Goal: Answer question/provide support: Share knowledge or assist other users

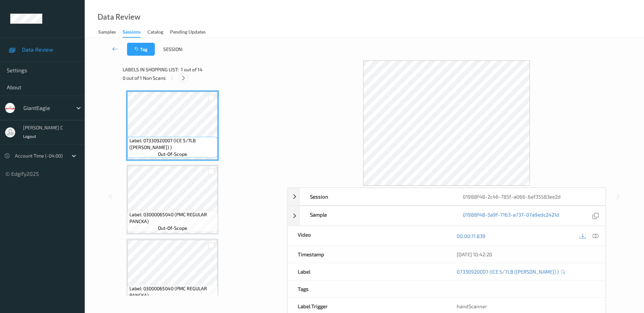
click at [184, 77] on icon at bounding box center [184, 78] width 6 height 6
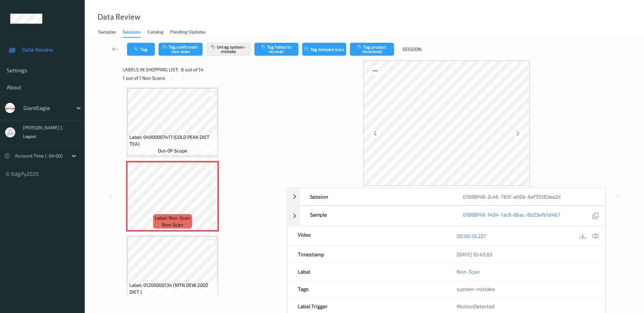
click at [174, 136] on span "Label: 04900007417 (GOLD PEAK DIET TEA)" at bounding box center [172, 141] width 87 height 14
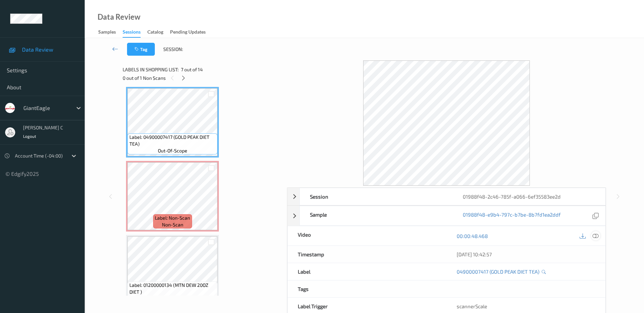
click at [597, 236] on icon at bounding box center [596, 236] width 6 height 6
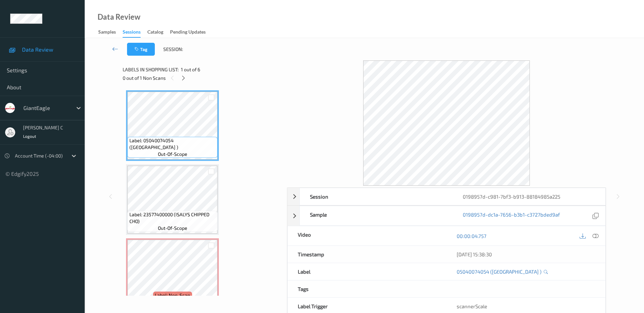
scroll to position [34, 0]
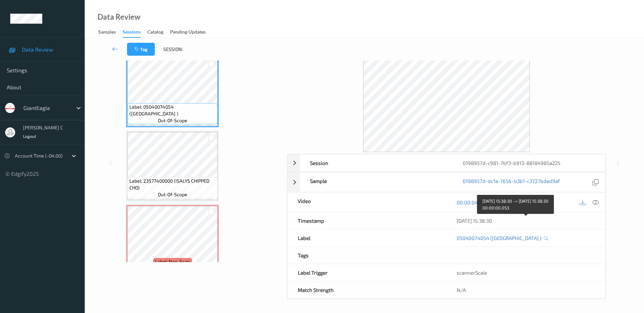
drag, startPoint x: 455, startPoint y: 222, endPoint x: 513, endPoint y: 217, distance: 57.5
click at [513, 217] on div "10/08/2025 15:38:30" at bounding box center [526, 220] width 159 height 17
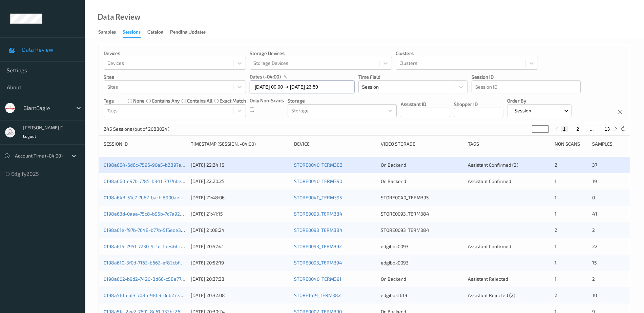
click at [273, 84] on input "[DATE] 00:00 -> [DATE] 23:59" at bounding box center [302, 86] width 105 height 13
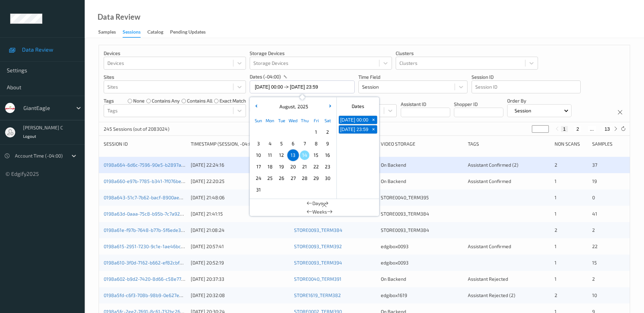
click at [255, 156] on span "10" at bounding box center [258, 154] width 9 height 9
type input "[DATE] 00:00 -> [DATE] 23:59"
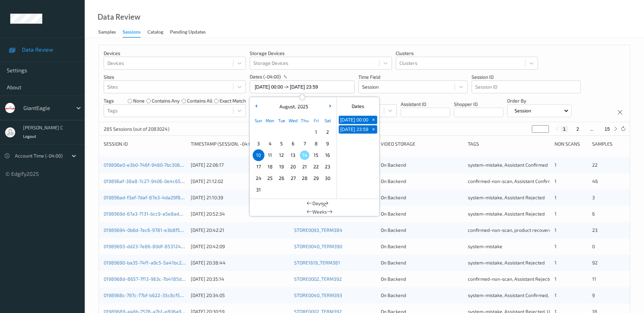
click at [312, 31] on div "Data Review Samples Sessions Catalog Pending Updates" at bounding box center [365, 19] width 560 height 38
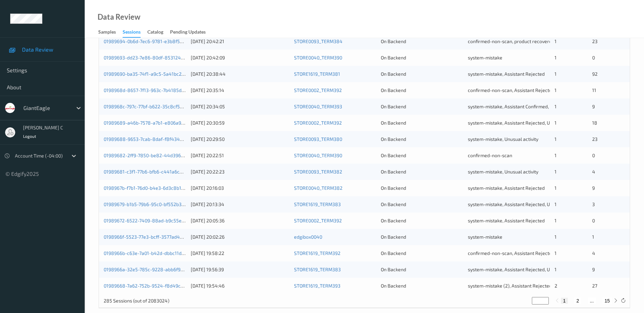
scroll to position [198, 0]
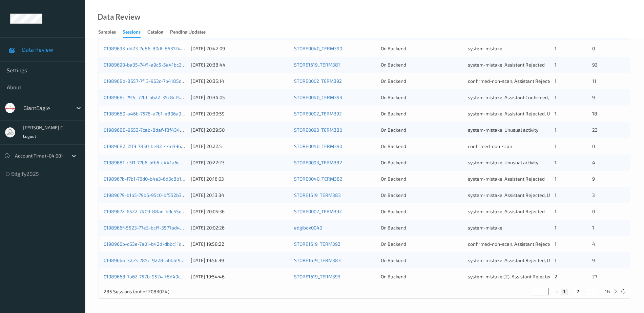
click at [577, 291] on button "2" at bounding box center [578, 291] width 7 height 6
type input "*"
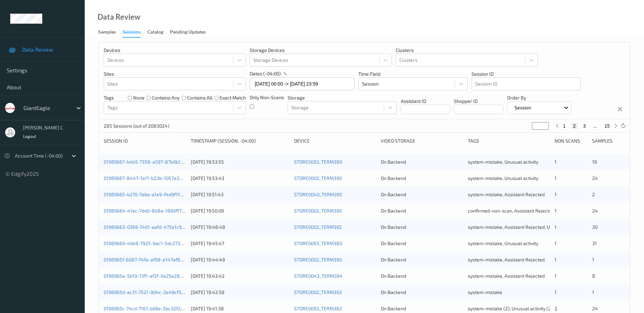
scroll to position [0, 0]
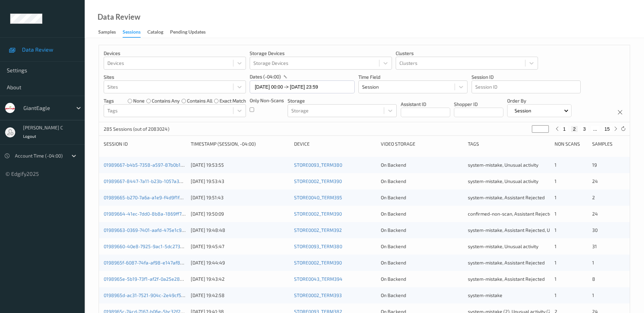
click at [564, 129] on button "1" at bounding box center [564, 129] width 7 height 6
type input "*"
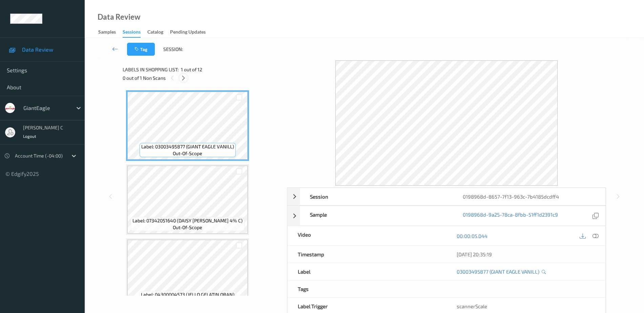
click at [185, 79] on icon at bounding box center [184, 78] width 6 height 6
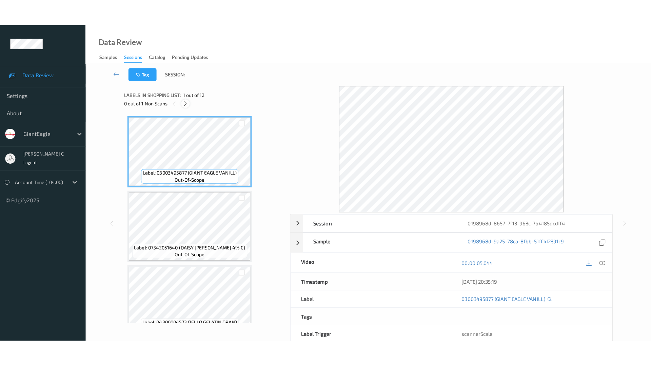
scroll to position [682, 0]
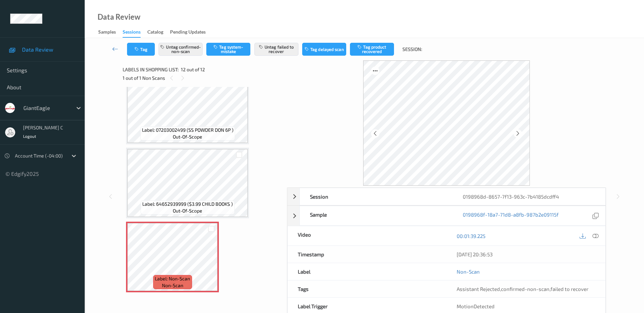
click at [194, 128] on span "Label: 07203002499 (SS POWDER DON 6P )" at bounding box center [188, 129] width 92 height 7
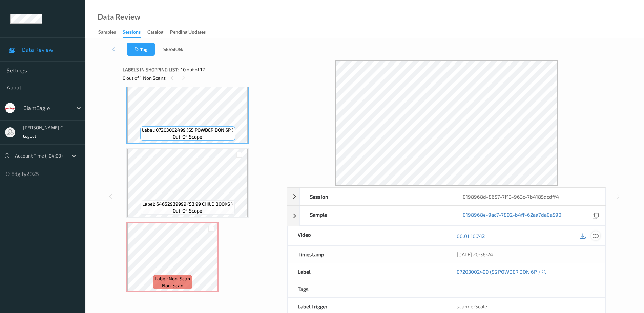
click at [578, 236] on icon at bounding box center [596, 236] width 6 height 6
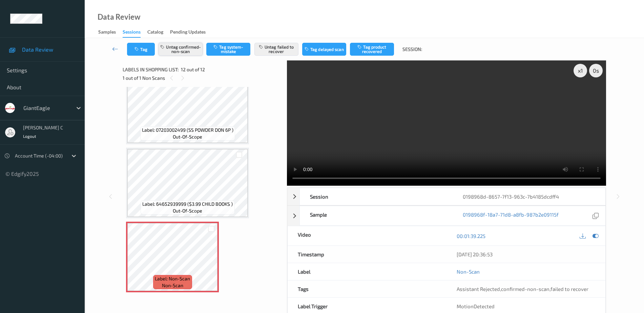
click at [187, 51] on button "Untag confirmed-non-scan" at bounding box center [181, 49] width 44 height 13
click at [283, 46] on button "Untag failed to recover" at bounding box center [277, 49] width 44 height 13
click at [238, 44] on button "Tag system-mistake" at bounding box center [228, 49] width 44 height 13
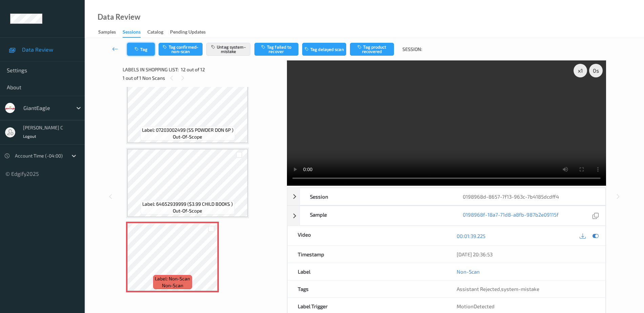
click at [140, 51] on icon "button" at bounding box center [138, 49] width 6 height 5
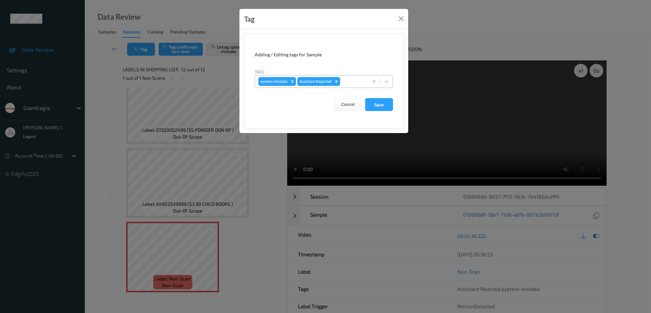
click at [354, 79] on div at bounding box center [352, 81] width 23 height 8
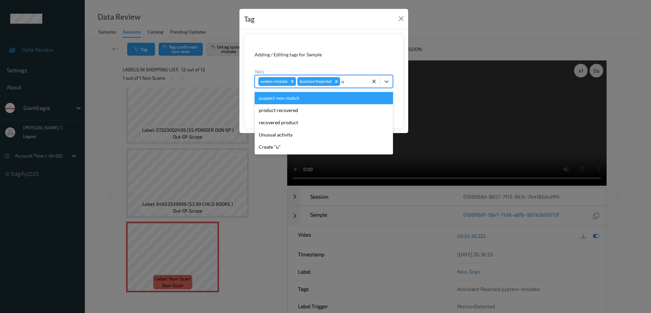
type input "un"
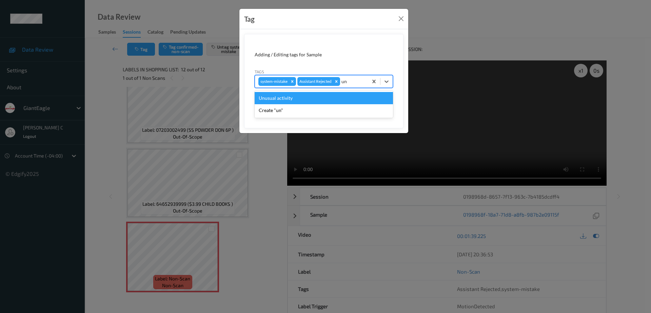
click at [303, 96] on div "Unusual activity" at bounding box center [324, 98] width 138 height 12
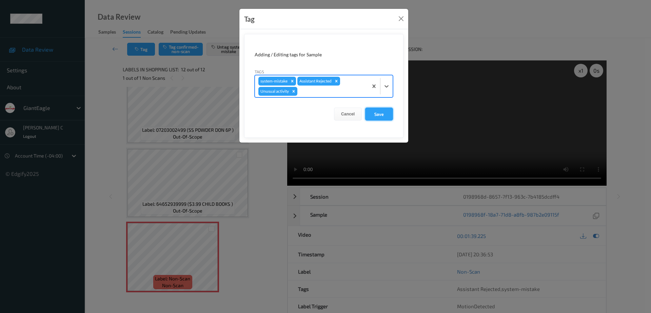
click at [386, 114] on button "Save" at bounding box center [379, 113] width 28 height 13
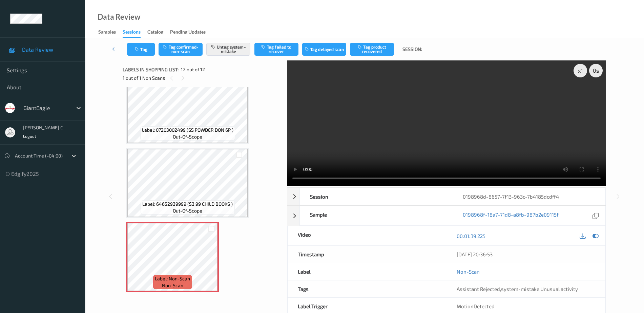
scroll to position [628, 0]
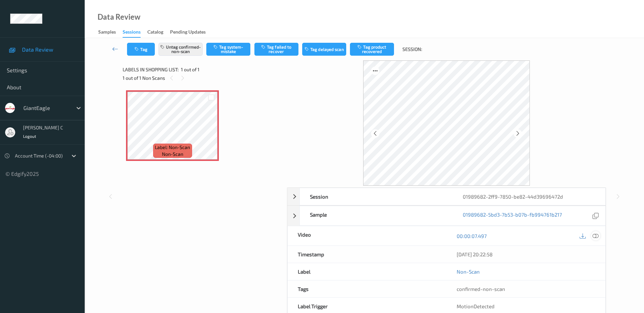
click at [578, 235] on div at bounding box center [596, 235] width 9 height 9
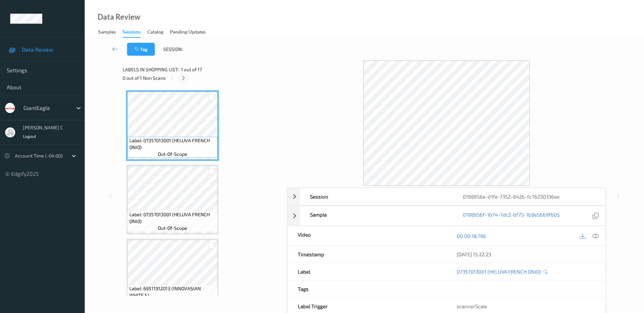
click at [188, 78] on div at bounding box center [183, 78] width 8 height 8
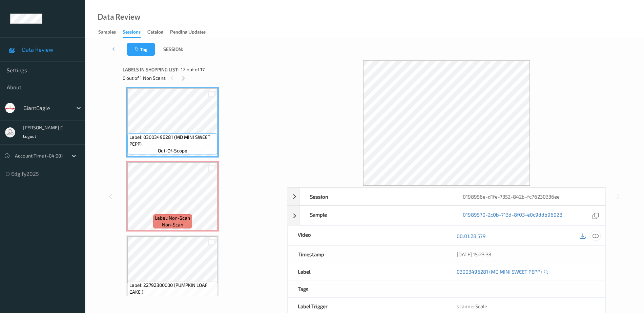
click at [578, 233] on icon at bounding box center [596, 236] width 6 height 6
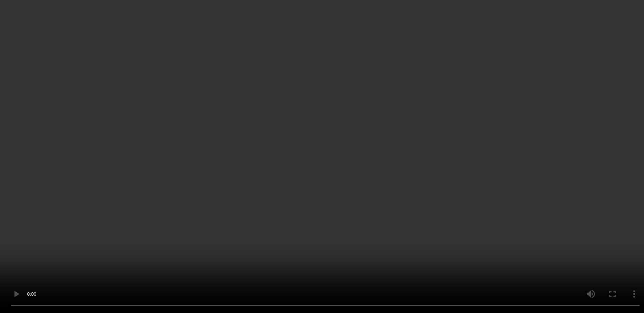
scroll to position [901, 0]
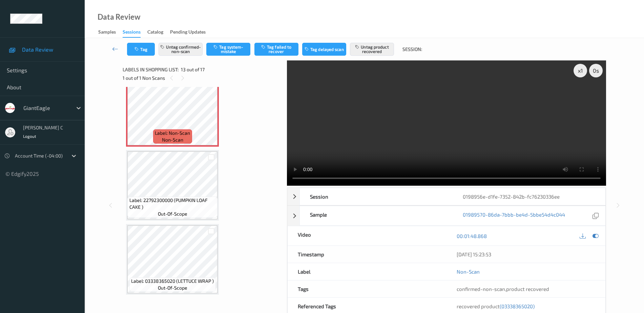
click at [190, 199] on span "Label: 22792300000 (PUMPKIN LOAF CAKE )" at bounding box center [172, 204] width 87 height 14
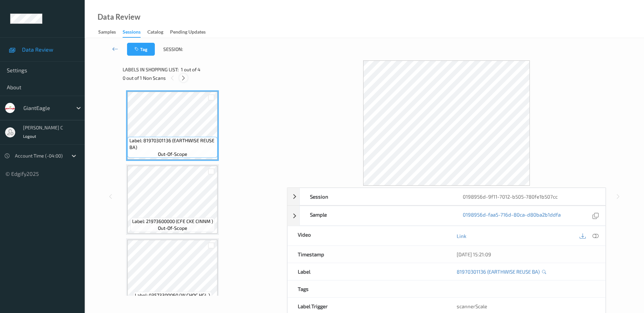
click at [182, 79] on icon at bounding box center [184, 78] width 6 height 6
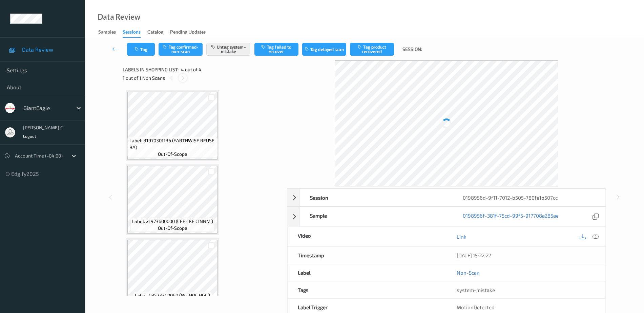
scroll to position [91, 0]
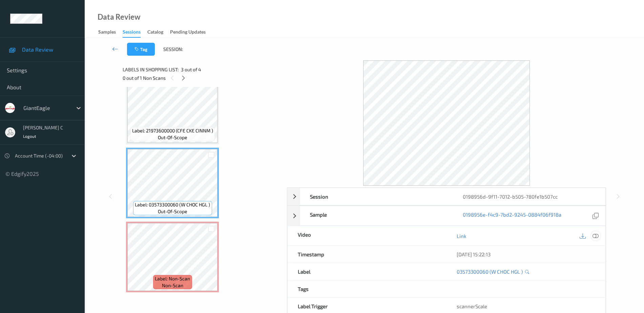
click at [578, 236] on icon at bounding box center [596, 236] width 6 height 6
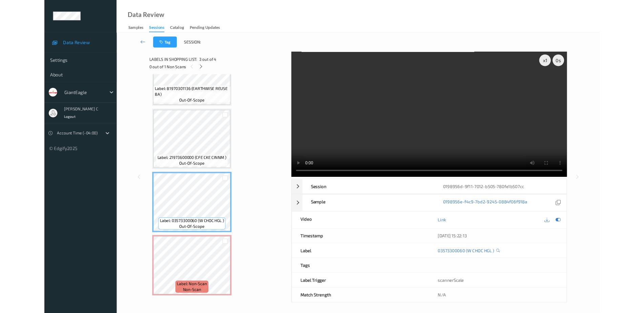
scroll to position [37, 0]
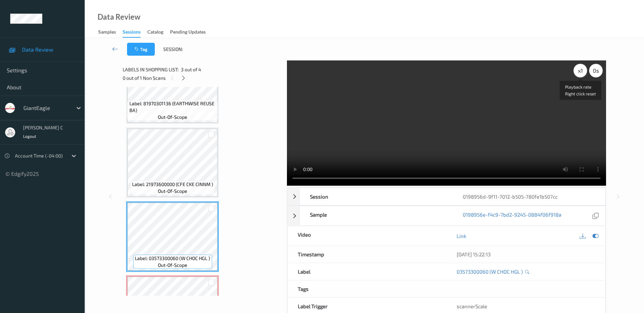
click at [578, 72] on div "x 1" at bounding box center [581, 71] width 14 height 14
click at [578, 72] on div "x 2" at bounding box center [581, 71] width 14 height 14
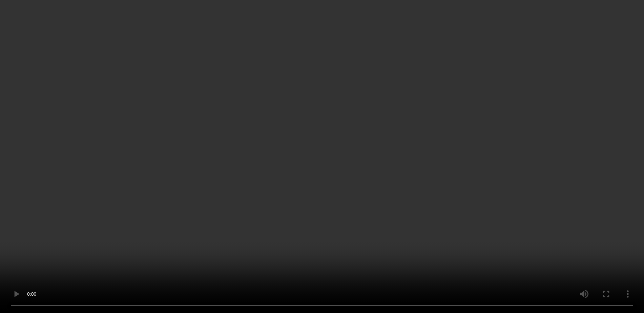
scroll to position [79, 0]
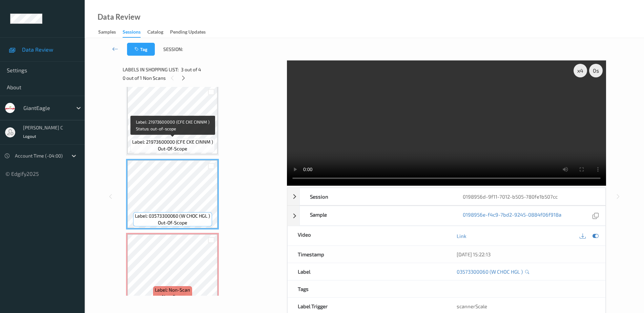
click at [194, 146] on div "Label: 21973600000 (CFE CKE CINNM ) out-of-scope" at bounding box center [173, 145] width 84 height 14
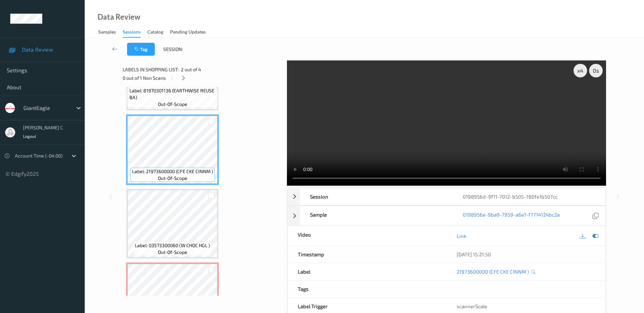
scroll to position [85, 0]
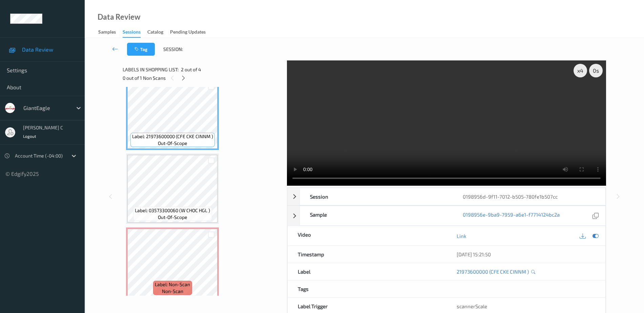
click at [171, 224] on div "Label: 81970301136 (EARTHWISE REUSE BA) out-of-scope Label: 21973600000 (CFE CK…" at bounding box center [202, 151] width 153 height 292
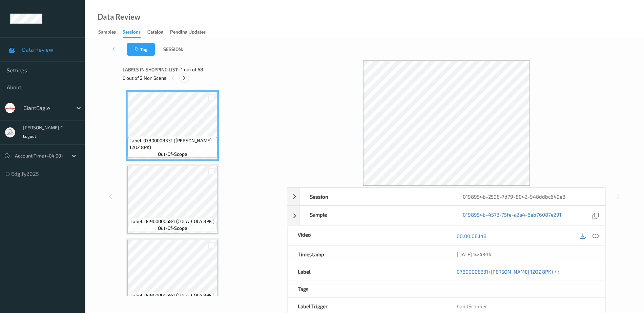
click at [184, 79] on icon at bounding box center [184, 78] width 6 height 6
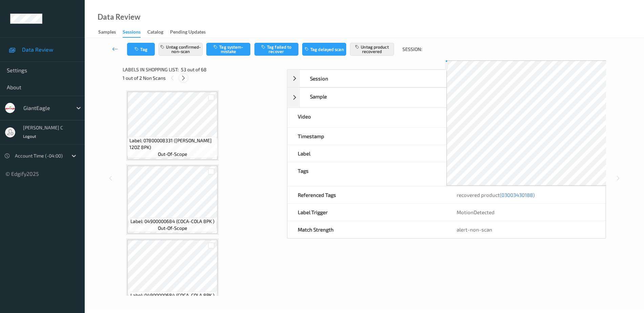
scroll to position [3772, 0]
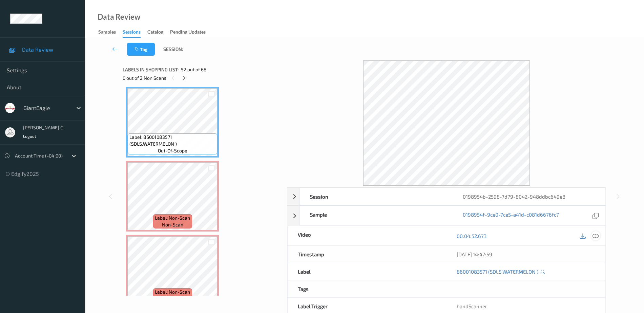
click at [578, 235] on icon at bounding box center [596, 236] width 6 height 6
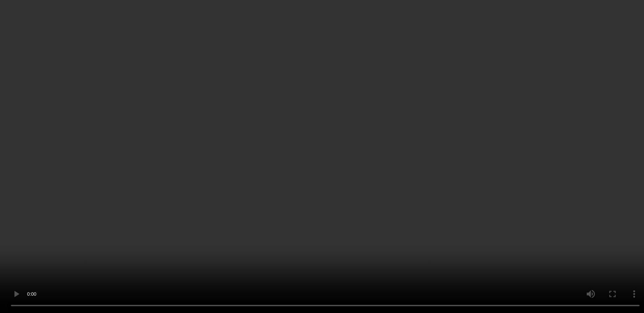
scroll to position [3857, 0]
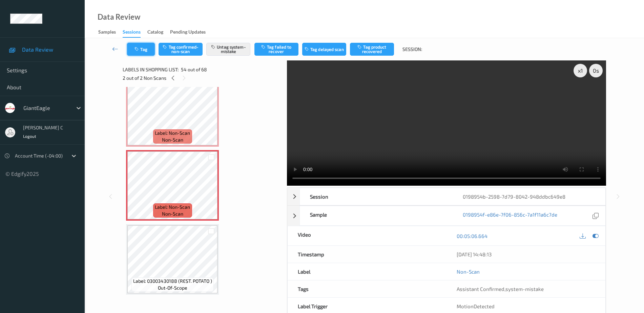
click at [147, 48] on button "Tag" at bounding box center [141, 49] width 28 height 13
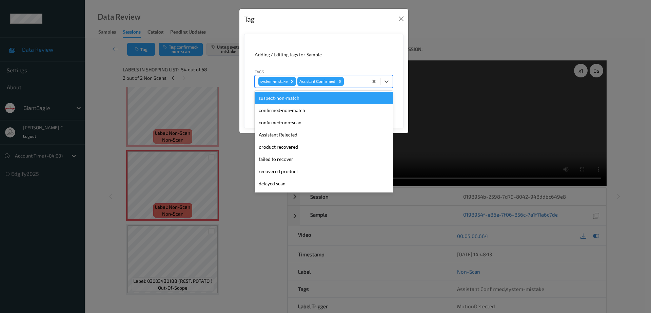
click at [351, 80] on div at bounding box center [354, 81] width 19 height 8
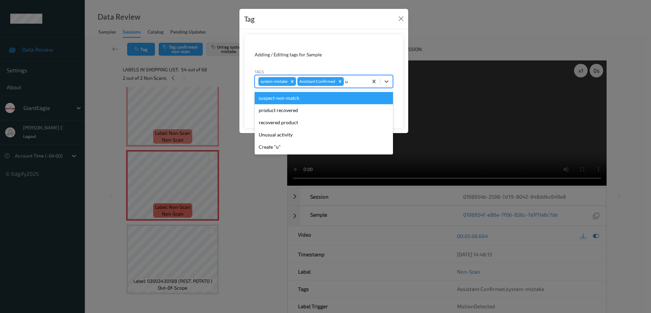
type input "un"
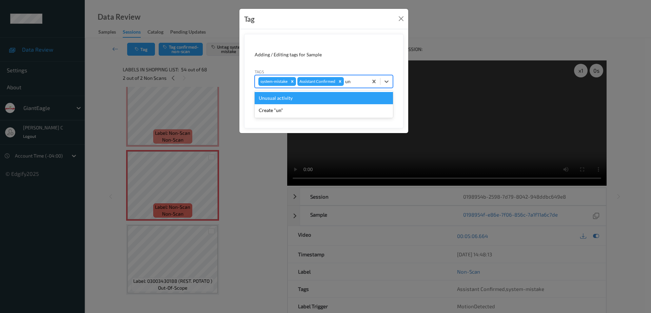
click at [299, 99] on div "Unusual activity" at bounding box center [324, 98] width 138 height 12
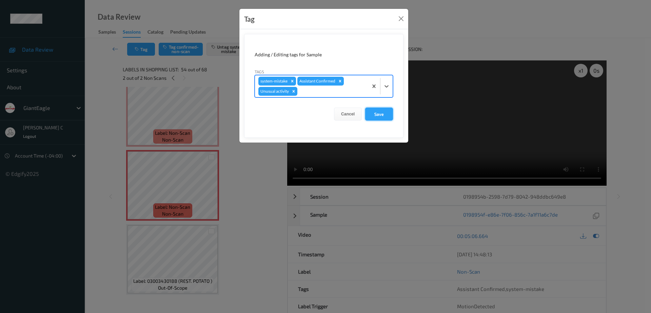
click at [384, 112] on button "Save" at bounding box center [379, 113] width 28 height 13
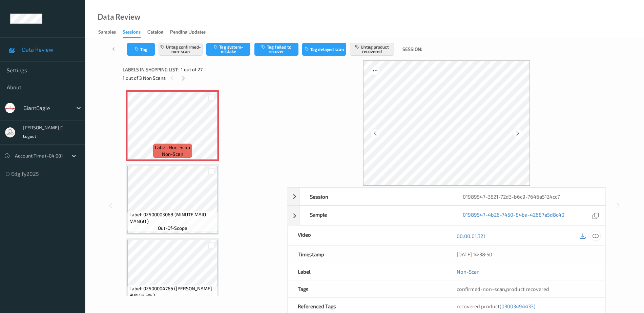
click at [573, 235] on icon at bounding box center [596, 236] width 6 height 6
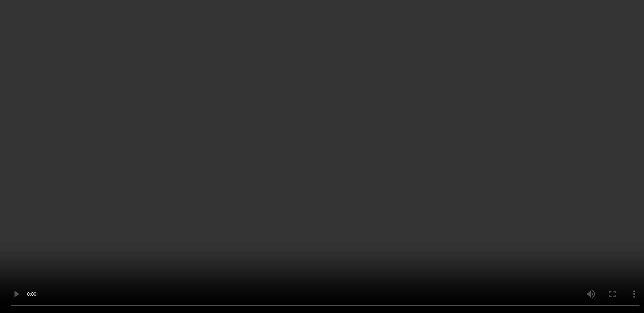
scroll to position [169, 0]
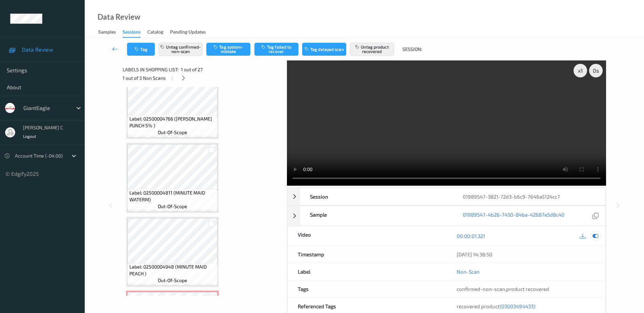
click at [573, 235] on icon at bounding box center [596, 236] width 6 height 6
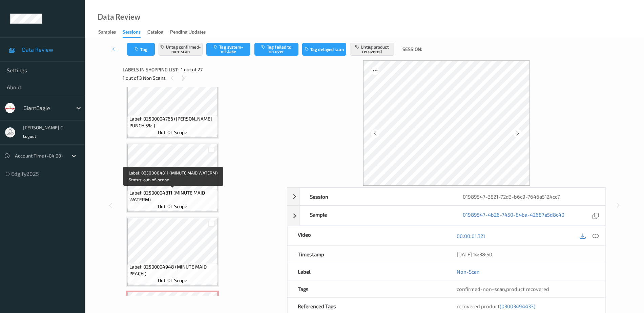
scroll to position [297, 0]
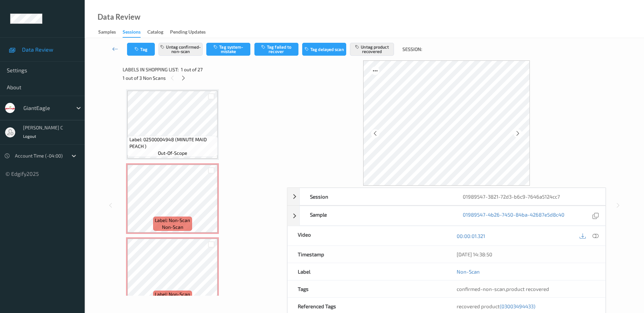
click at [166, 217] on span "Label: Non-Scan" at bounding box center [172, 220] width 35 height 7
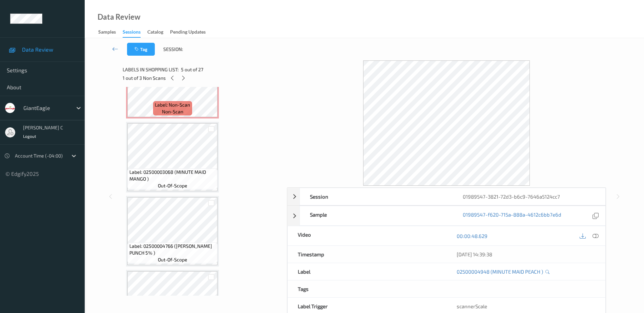
scroll to position [0, 0]
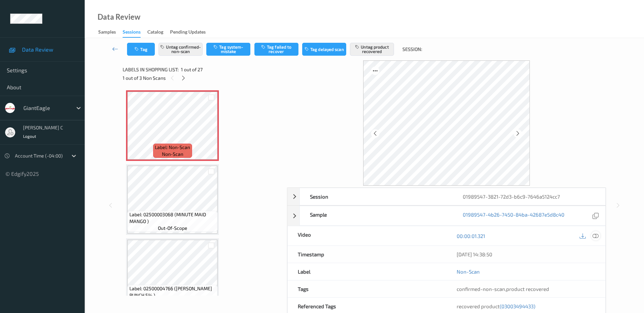
click at [573, 235] on icon at bounding box center [596, 236] width 6 height 6
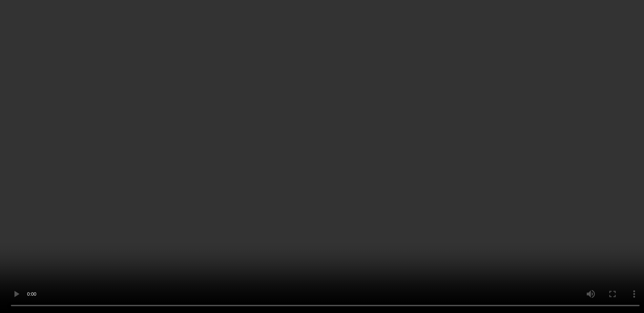
scroll to position [381, 0]
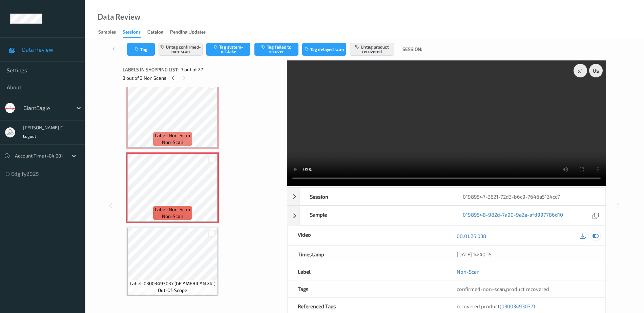
click at [573, 235] on icon at bounding box center [596, 236] width 6 height 6
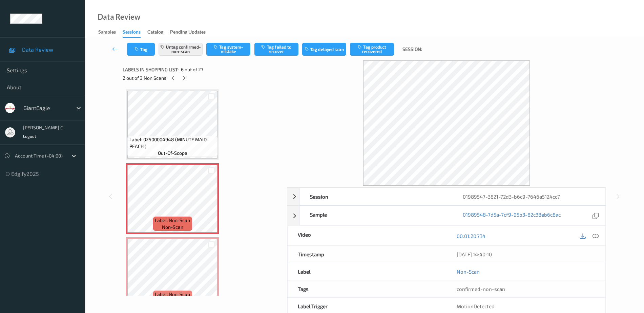
scroll to position [339, 0]
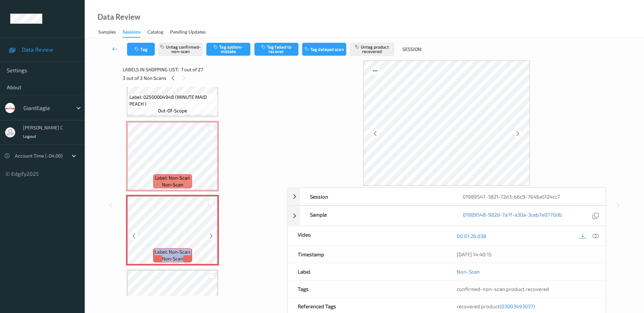
click at [208, 233] on icon at bounding box center [211, 236] width 6 height 6
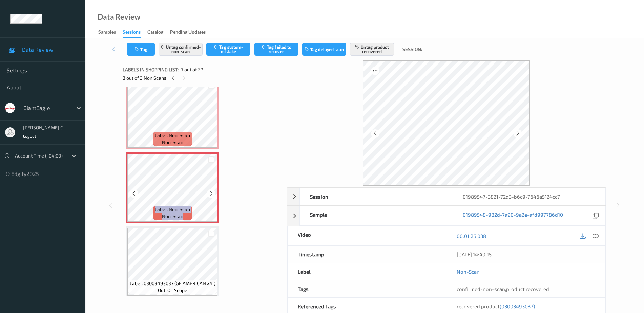
scroll to position [424, 0]
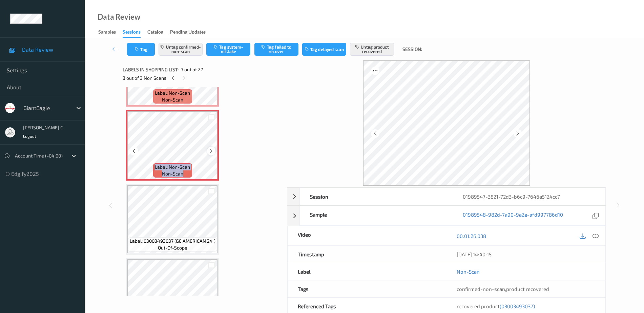
click at [211, 151] on icon at bounding box center [211, 151] width 6 height 6
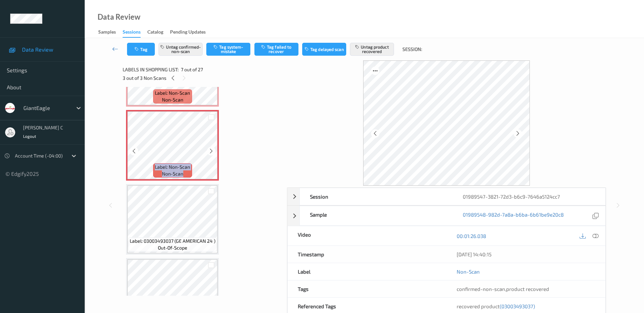
click at [211, 151] on icon at bounding box center [211, 151] width 6 height 6
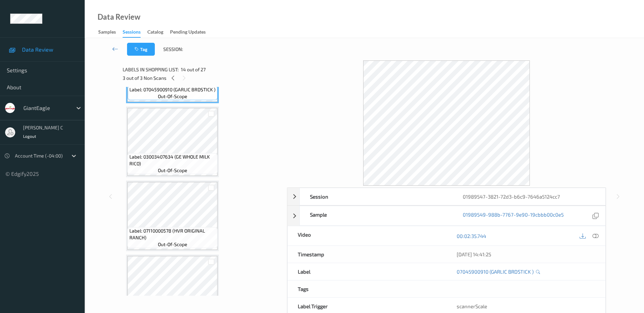
scroll to position [1059, 0]
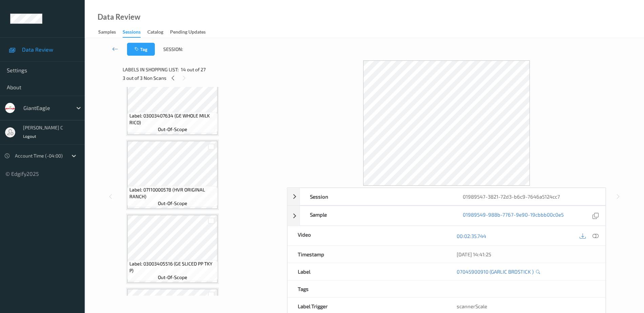
click at [183, 186] on span "Label: 07110000578 (HVR ORIGINAL RANCH)" at bounding box center [172, 193] width 87 height 14
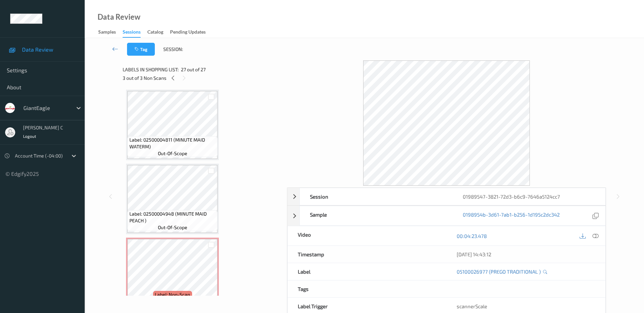
scroll to position [307, 0]
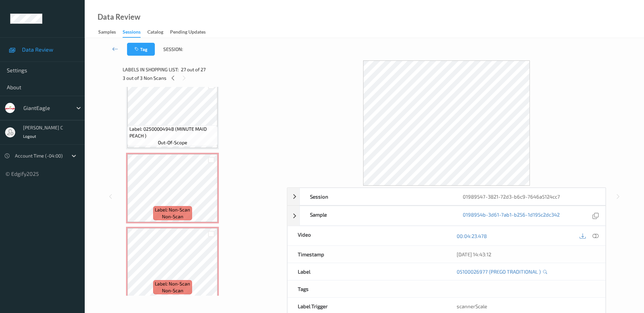
click at [181, 214] on span "non-scan" at bounding box center [172, 216] width 21 height 7
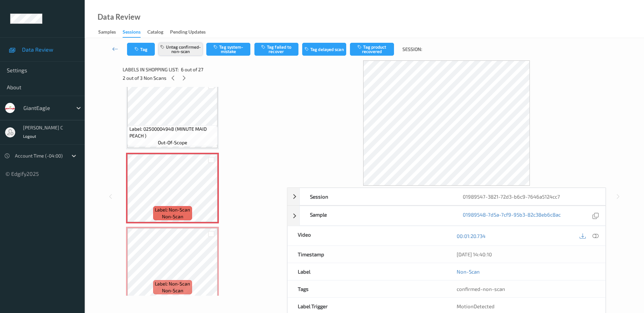
click at [194, 49] on button "Untag confirmed-non-scan" at bounding box center [181, 49] width 44 height 13
click at [233, 52] on button "Tag system-mistake" at bounding box center [228, 49] width 44 height 13
click at [137, 51] on icon "button" at bounding box center [138, 49] width 6 height 5
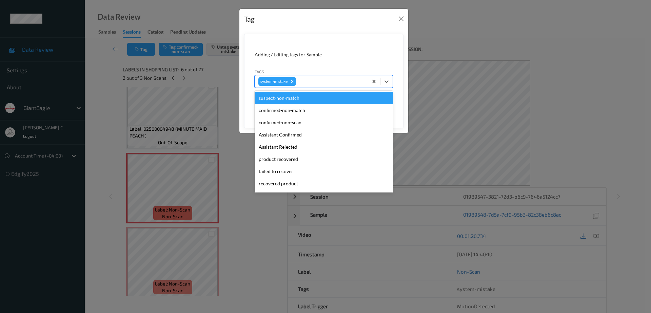
click at [306, 77] on div "system-mistake" at bounding box center [311, 82] width 113 height 12
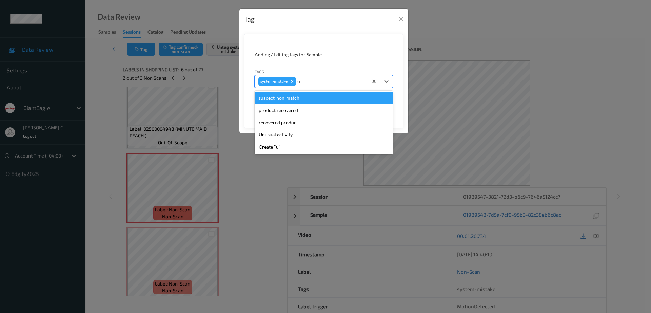
type input "un"
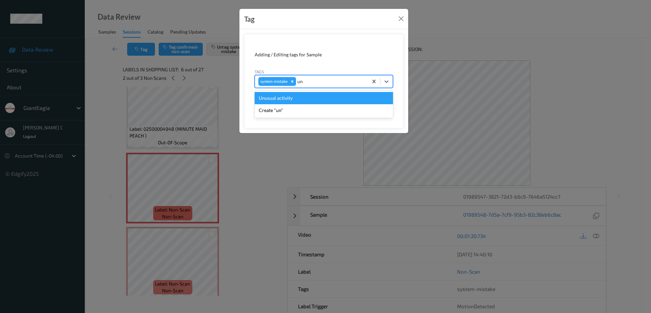
click at [288, 102] on div "Unusual activity" at bounding box center [324, 98] width 138 height 12
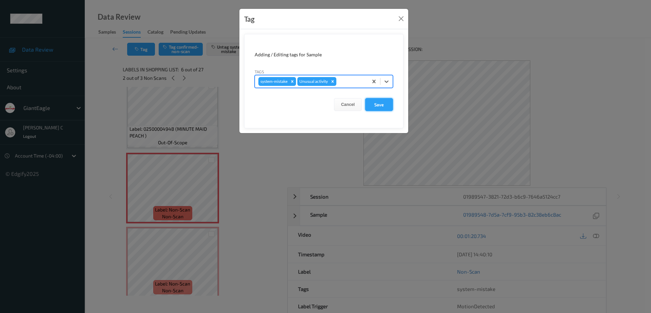
click at [391, 105] on button "Save" at bounding box center [379, 104] width 28 height 13
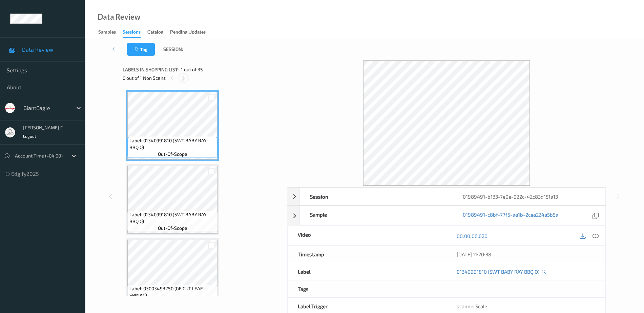
click at [185, 76] on icon at bounding box center [184, 78] width 6 height 6
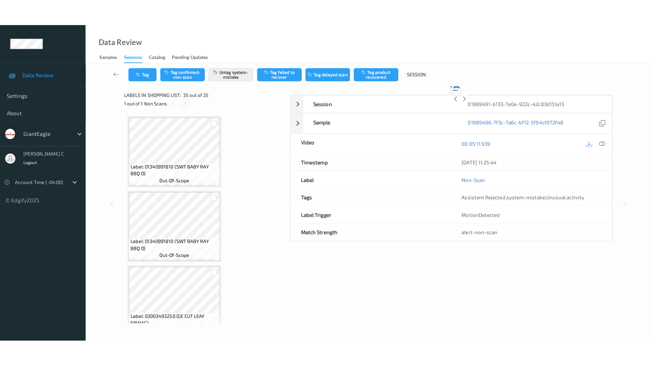
scroll to position [2381, 0]
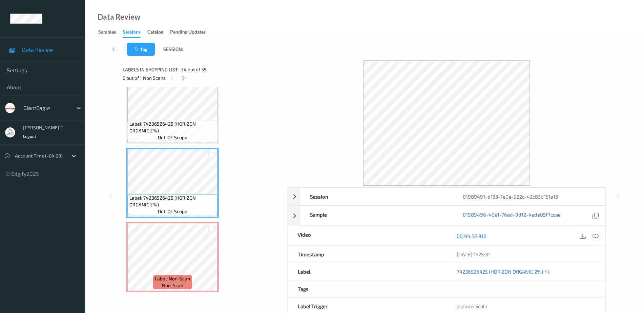
click at [578, 234] on icon at bounding box center [596, 236] width 6 height 6
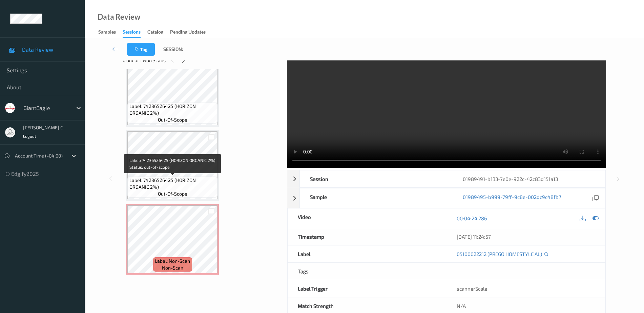
scroll to position [34, 0]
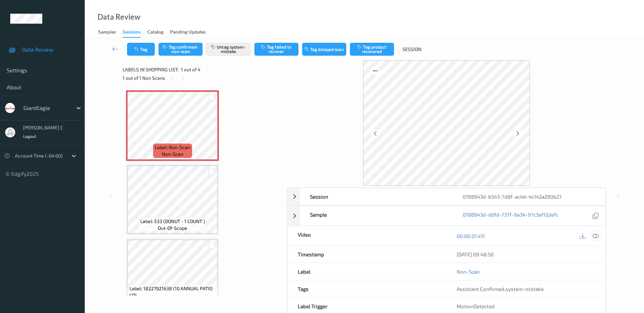
click at [573, 234] on div at bounding box center [596, 235] width 9 height 9
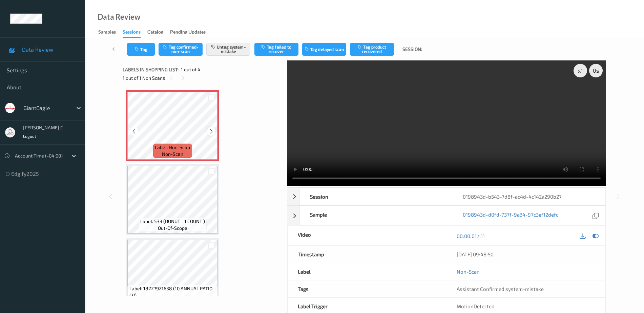
click at [207, 129] on div at bounding box center [211, 131] width 8 height 8
click at [146, 51] on button "Tag" at bounding box center [141, 49] width 28 height 13
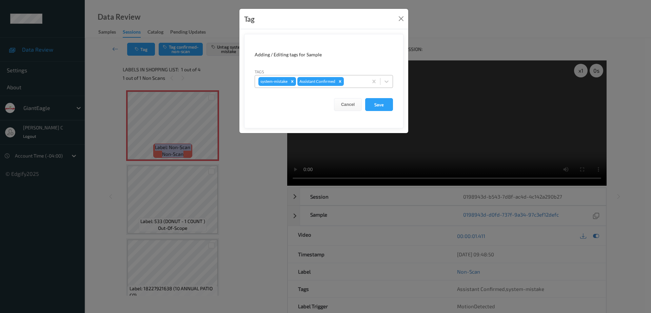
click at [352, 78] on div at bounding box center [354, 81] width 19 height 8
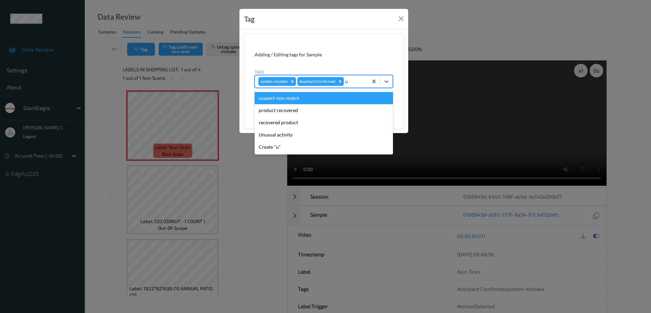
type input "un"
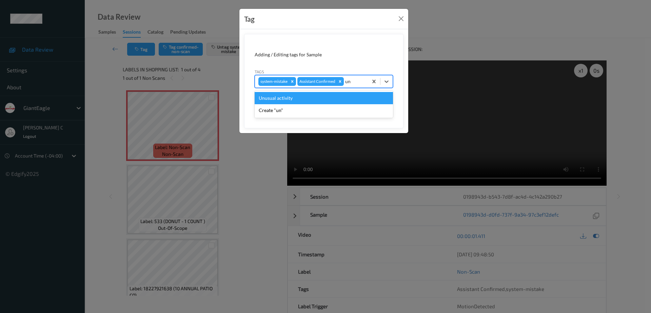
click at [305, 99] on div "Unusual activity" at bounding box center [324, 98] width 138 height 12
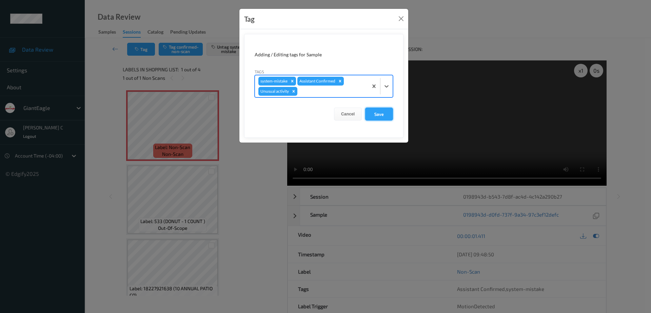
click at [378, 109] on button "Save" at bounding box center [379, 113] width 28 height 13
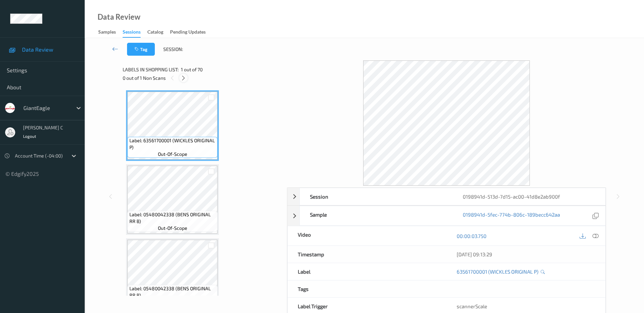
click at [186, 80] on icon at bounding box center [184, 78] width 6 height 6
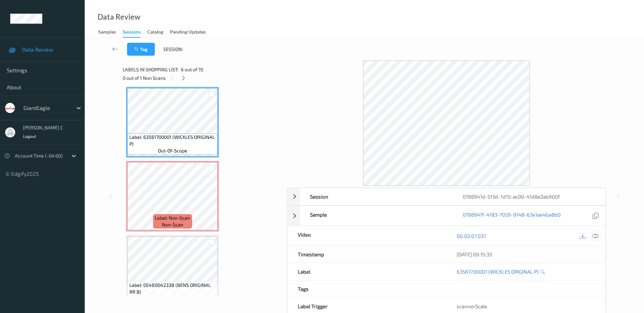
click at [573, 234] on icon at bounding box center [596, 236] width 6 height 6
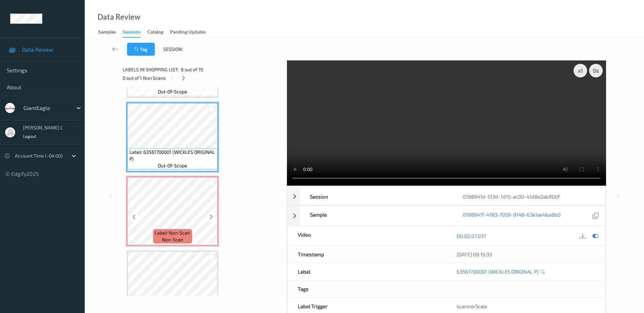
scroll to position [339, 0]
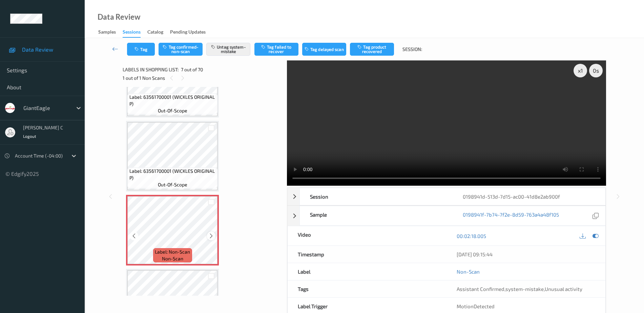
click at [214, 239] on div at bounding box center [211, 235] width 8 height 8
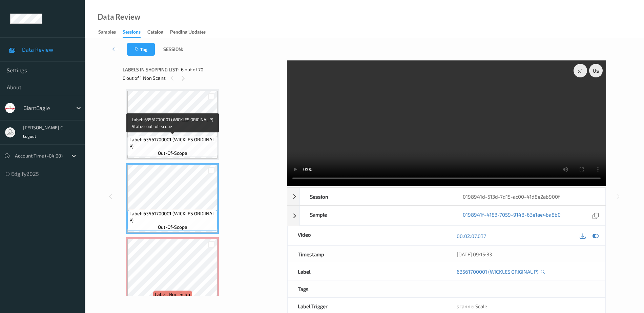
scroll to position [381, 0]
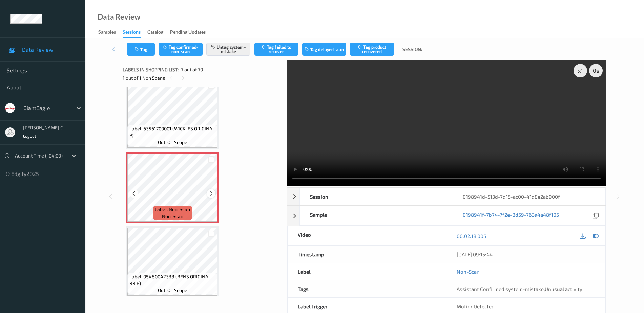
click at [211, 195] on icon at bounding box center [211, 193] width 6 height 6
click at [211, 196] on icon at bounding box center [211, 193] width 6 height 6
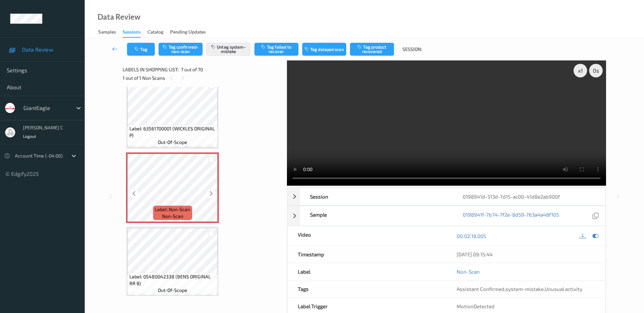
scroll to position [424, 0]
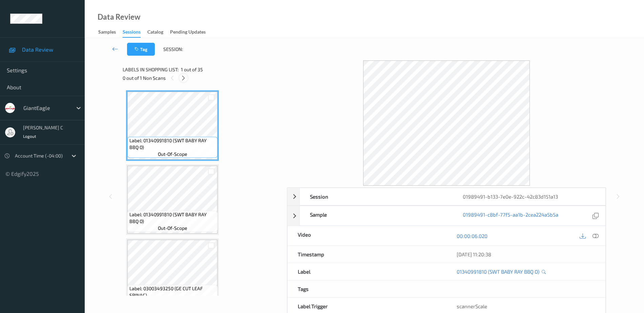
click at [184, 76] on icon at bounding box center [184, 78] width 6 height 6
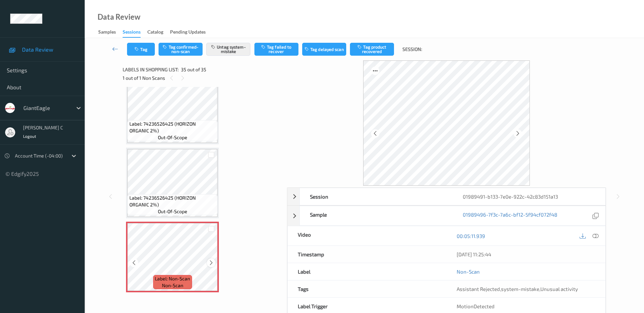
click at [213, 263] on icon at bounding box center [211, 262] width 6 height 6
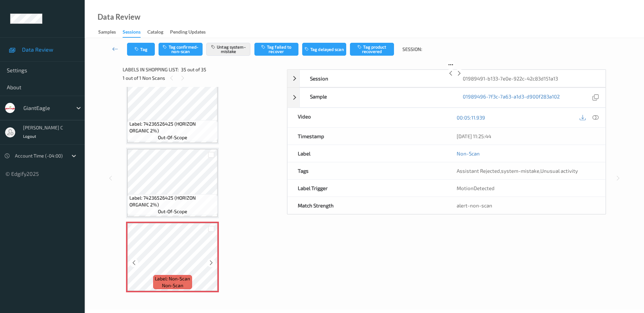
click at [213, 263] on icon at bounding box center [211, 262] width 6 height 6
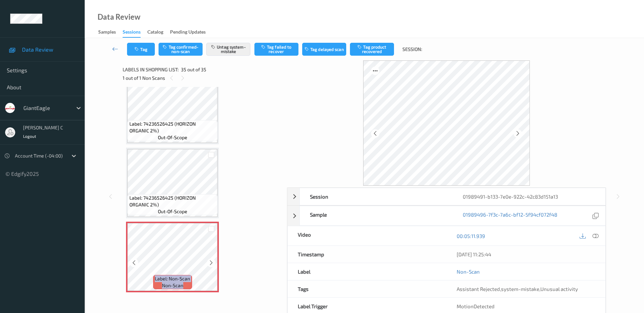
click at [213, 263] on icon at bounding box center [211, 262] width 6 height 6
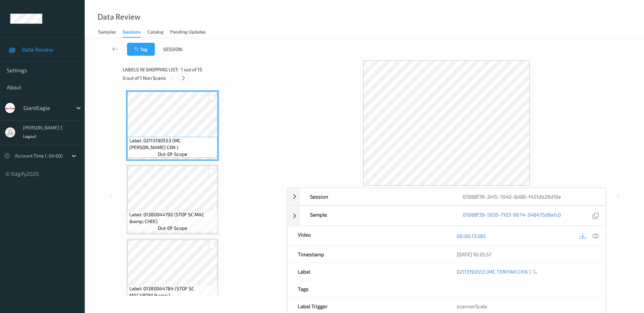
click at [183, 78] on icon at bounding box center [184, 78] width 6 height 6
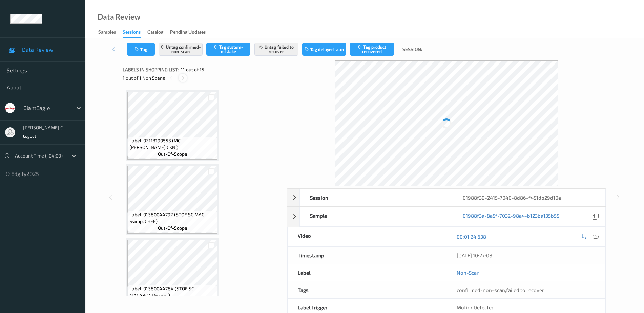
scroll to position [669, 0]
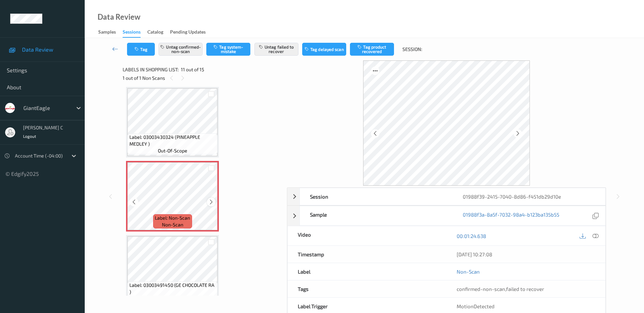
click at [212, 203] on icon at bounding box center [211, 202] width 6 height 6
click at [176, 135] on span "Label: 03003430324 (PINEAPPLE MEDLEY )" at bounding box center [172, 141] width 87 height 14
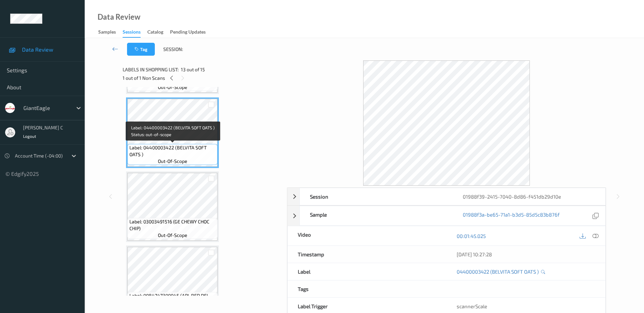
scroll to position [880, 0]
click at [183, 241] on div "Label: 03003491516 (GE CHEWY CHOC CHIP) out-of-scope" at bounding box center [172, 206] width 93 height 71
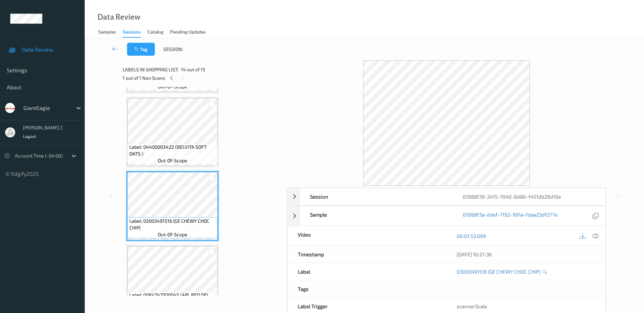
scroll to position [903, 0]
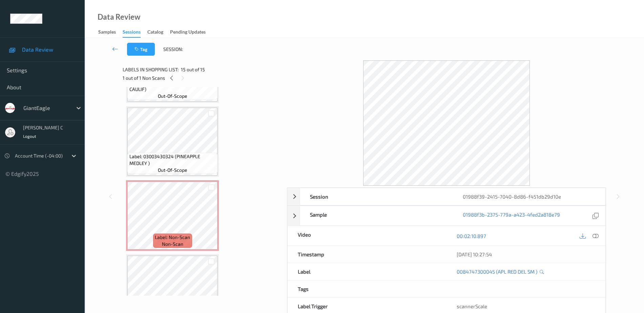
scroll to position [564, 0]
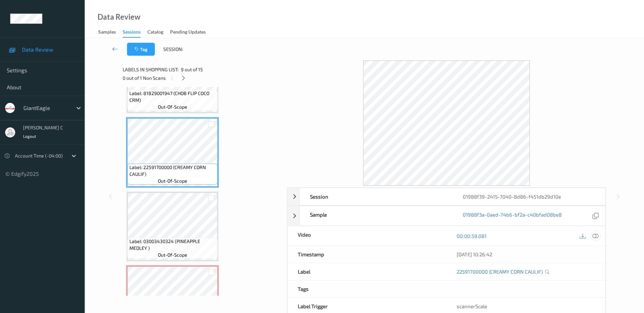
click at [596, 236] on icon at bounding box center [596, 236] width 6 height 6
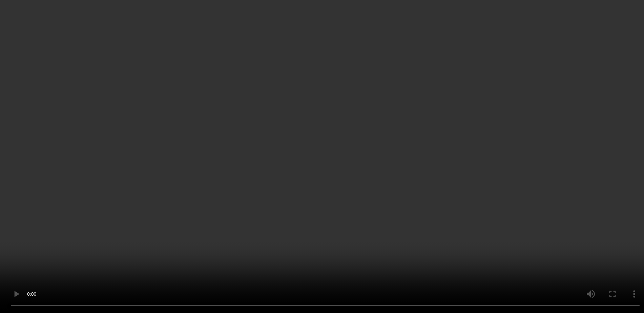
scroll to position [607, 0]
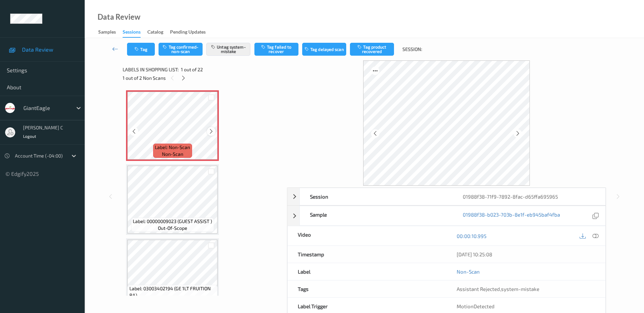
click at [208, 130] on div at bounding box center [211, 131] width 8 height 8
click at [208, 130] on icon at bounding box center [211, 131] width 6 height 6
click at [598, 235] on icon at bounding box center [596, 236] width 6 height 6
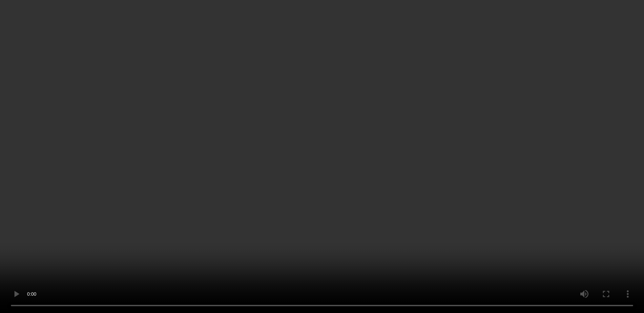
scroll to position [1017, 0]
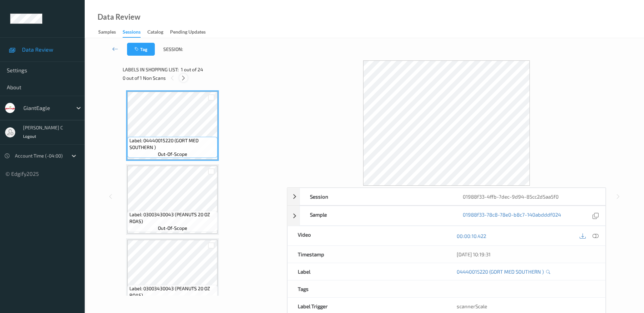
click at [185, 76] on icon at bounding box center [184, 78] width 6 height 6
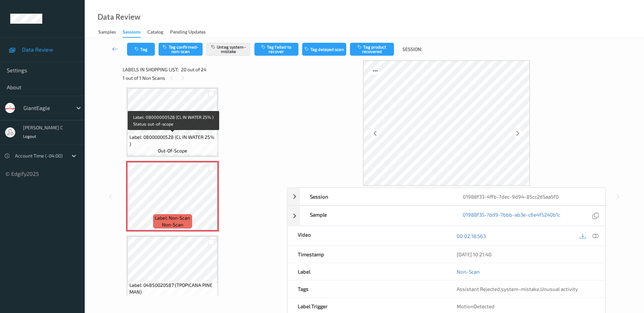
click at [179, 151] on span "out-of-scope" at bounding box center [172, 150] width 29 height 7
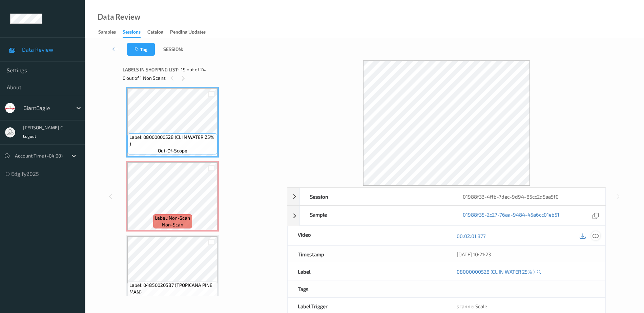
click at [596, 234] on icon at bounding box center [596, 236] width 6 height 6
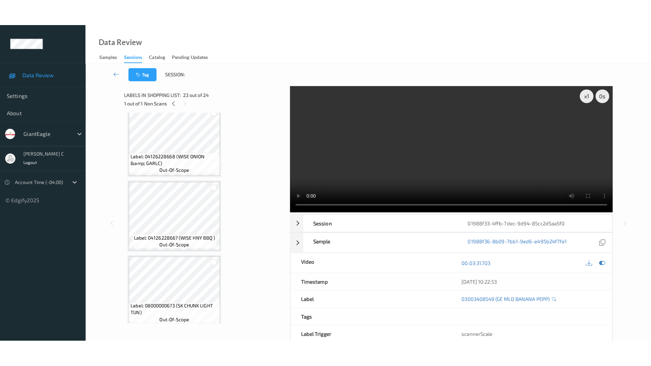
scroll to position [274, 0]
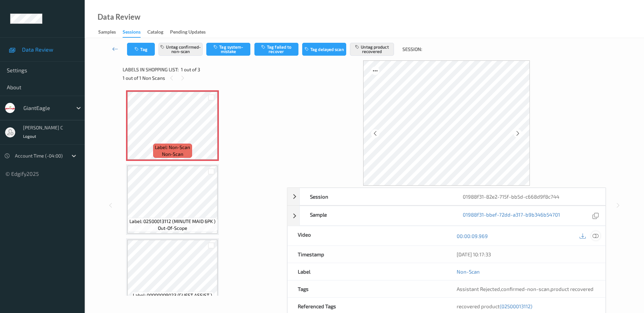
click at [599, 234] on icon at bounding box center [596, 236] width 6 height 6
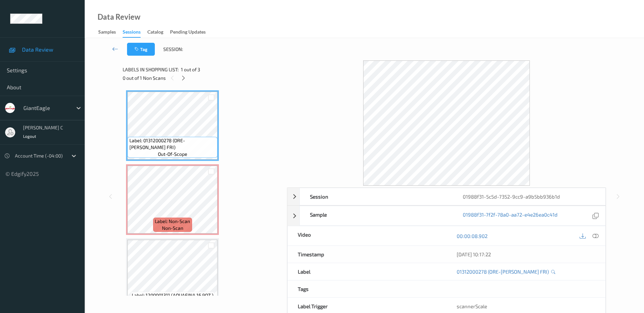
click at [186, 82] on div "0 out of 1 Non Scans" at bounding box center [203, 78] width 160 height 8
click at [186, 77] on div at bounding box center [183, 78] width 8 height 8
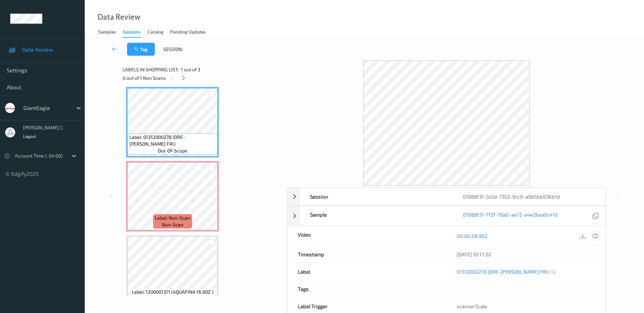
click at [598, 235] on icon at bounding box center [596, 236] width 6 height 6
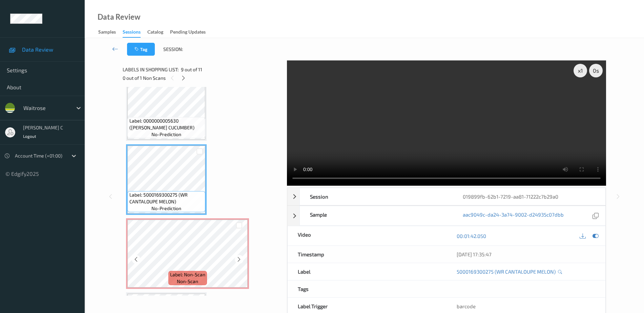
scroll to position [595, 0]
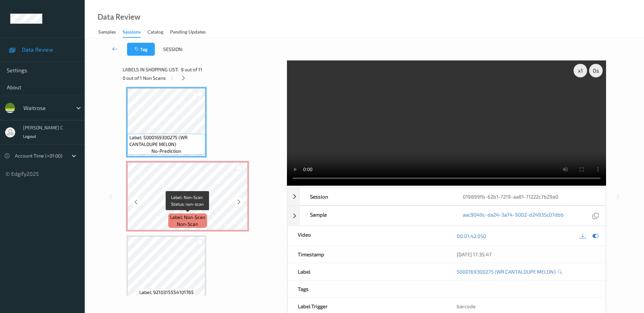
click at [183, 227] on span "non-scan" at bounding box center [187, 223] width 21 height 7
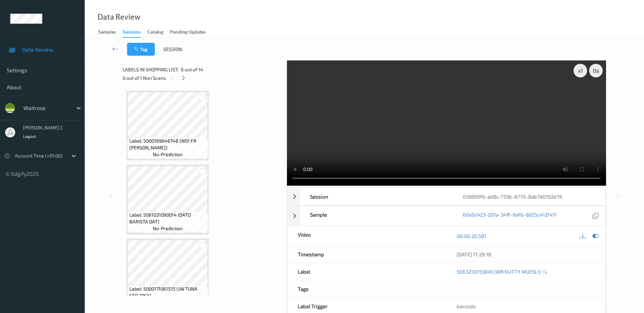
scroll to position [373, 0]
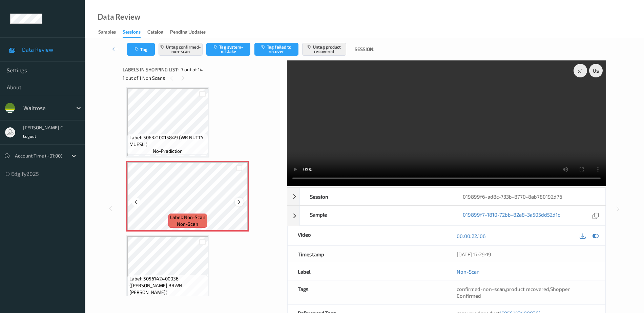
click at [237, 202] on icon at bounding box center [239, 202] width 6 height 6
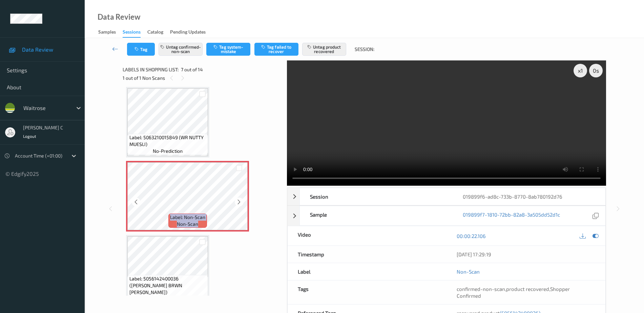
click at [237, 202] on icon at bounding box center [239, 202] width 6 height 6
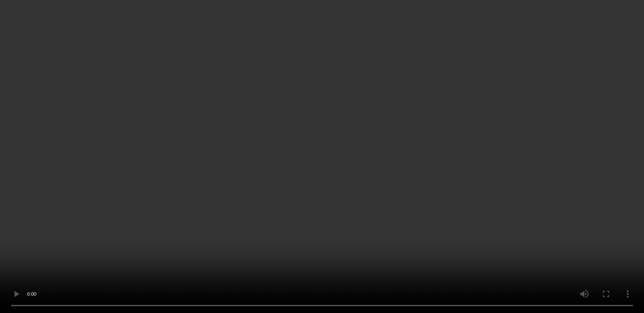
scroll to position [415, 0]
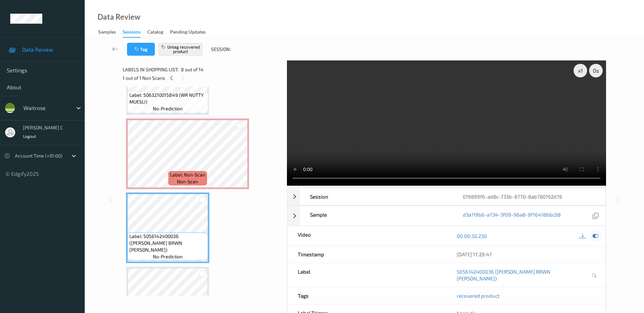
click at [597, 236] on icon at bounding box center [596, 236] width 6 height 6
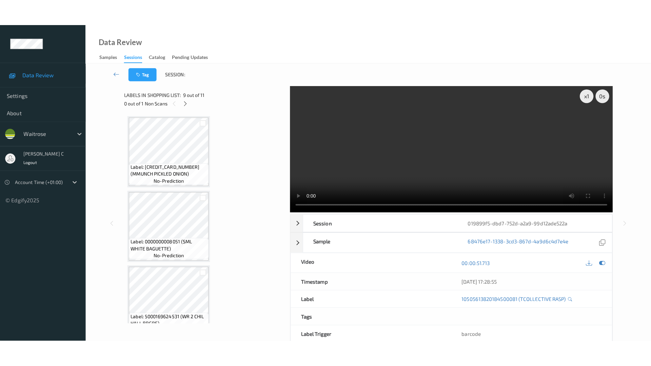
scroll to position [595, 0]
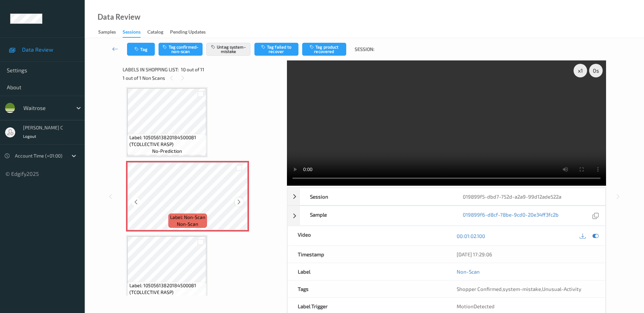
click at [239, 200] on icon at bounding box center [239, 202] width 6 height 6
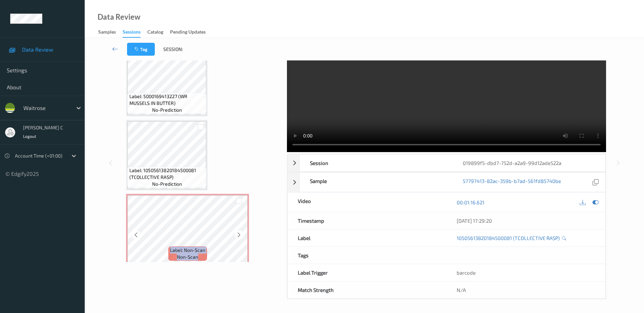
scroll to position [523, 0]
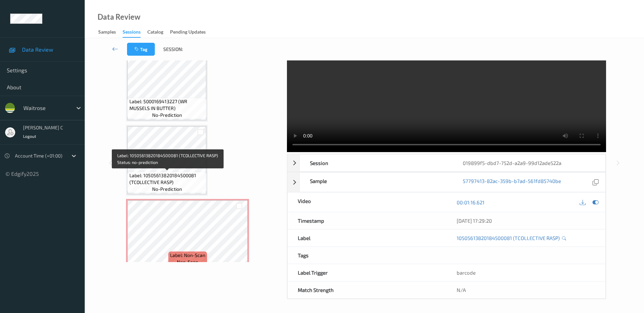
click at [173, 172] on div "Label: 10505613820184500081 (TCOLLECTIVE RASP) no-prediction" at bounding box center [166, 182] width 79 height 21
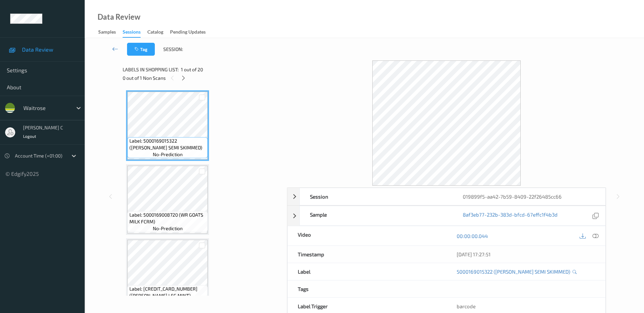
click at [186, 81] on div "0 out of 1 Non Scans" at bounding box center [203, 78] width 160 height 8
click at [184, 77] on icon at bounding box center [184, 78] width 6 height 6
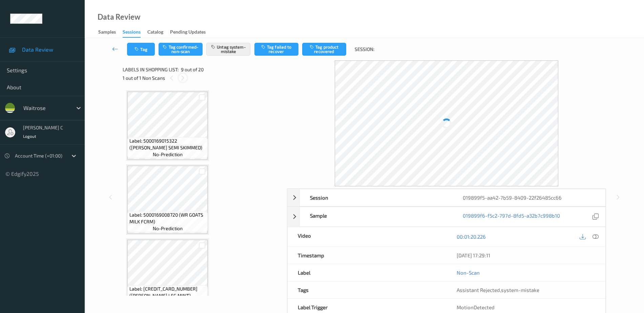
scroll to position [521, 0]
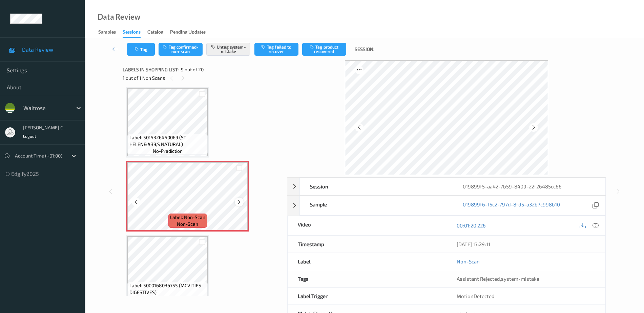
click at [239, 203] on icon at bounding box center [239, 202] width 6 height 6
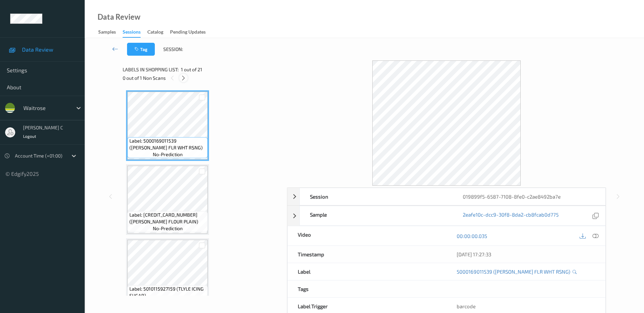
click at [184, 77] on icon at bounding box center [184, 78] width 6 height 6
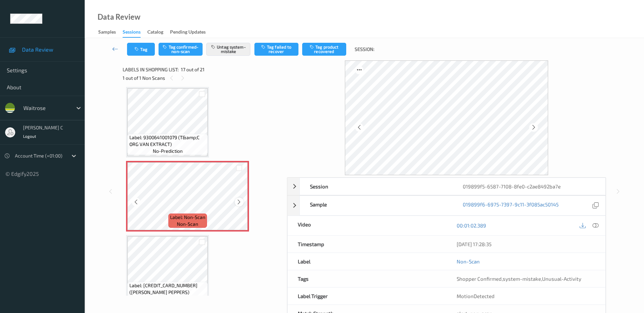
click at [238, 200] on icon at bounding box center [239, 202] width 6 height 6
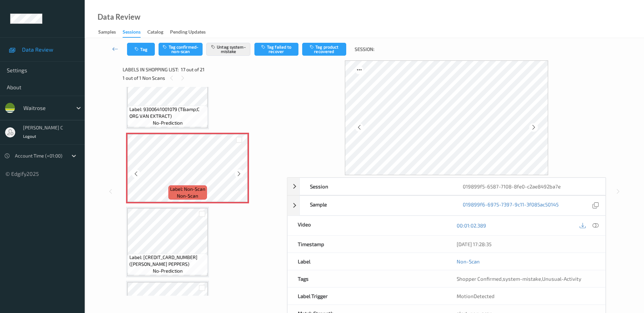
scroll to position [1154, 0]
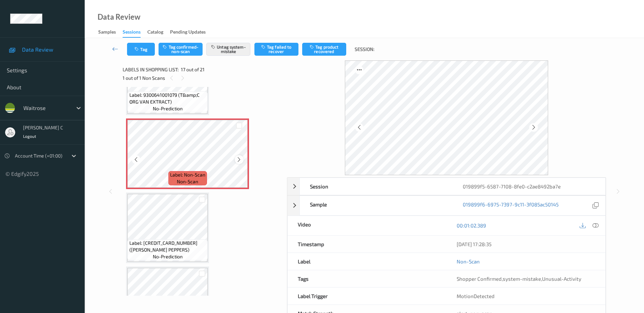
click at [239, 159] on icon at bounding box center [239, 159] width 6 height 6
click at [598, 226] on icon at bounding box center [596, 225] width 6 height 6
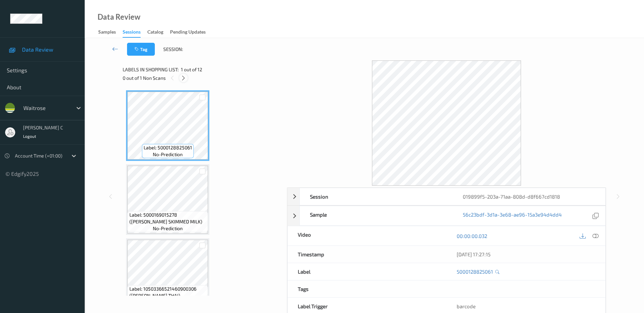
click at [183, 77] on icon at bounding box center [184, 78] width 6 height 6
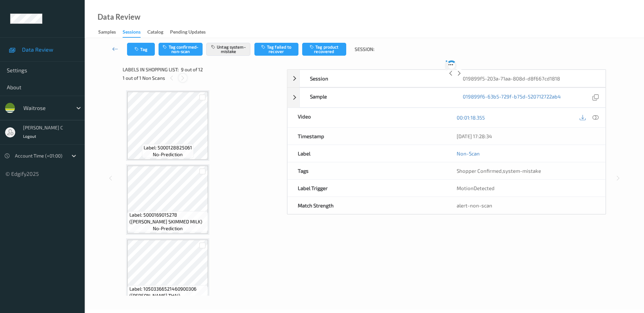
scroll to position [521, 0]
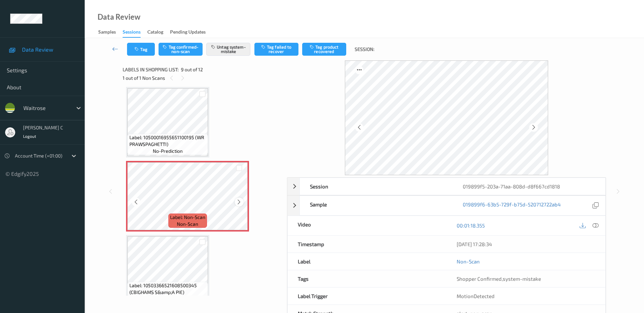
click at [239, 201] on icon at bounding box center [239, 202] width 6 height 6
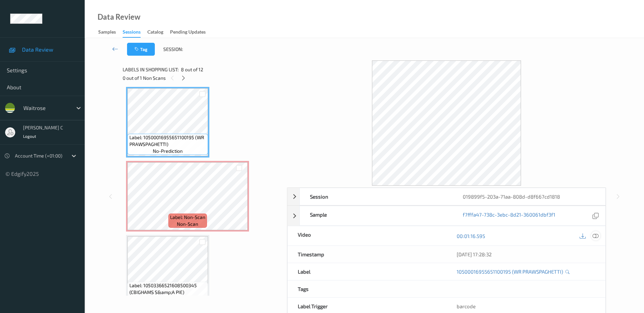
click at [595, 232] on div at bounding box center [596, 235] width 9 height 9
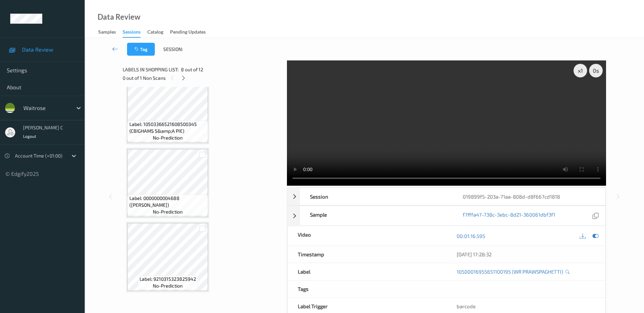
scroll to position [628, 0]
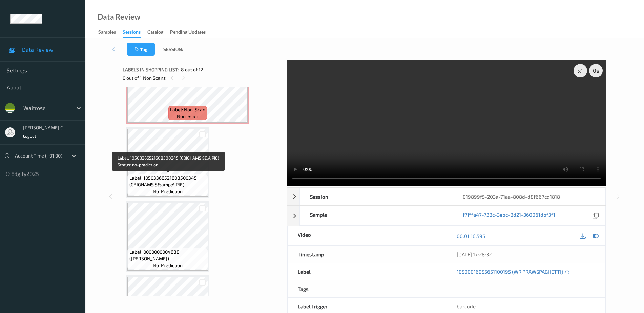
click at [181, 107] on span "Label: Non-Scan" at bounding box center [187, 109] width 35 height 7
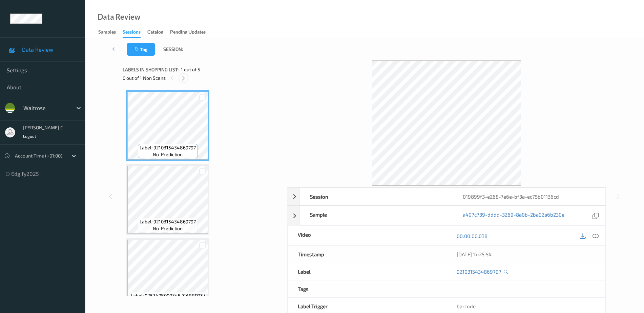
click at [186, 76] on div at bounding box center [183, 78] width 8 height 8
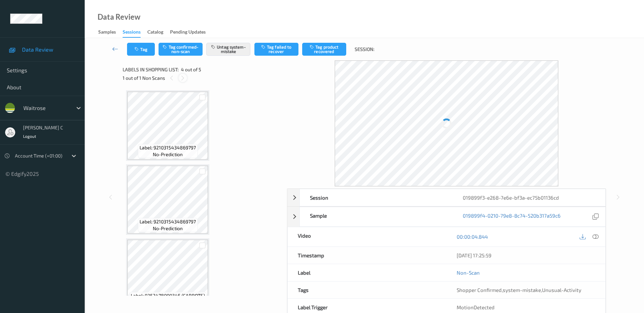
scroll to position [151, 0]
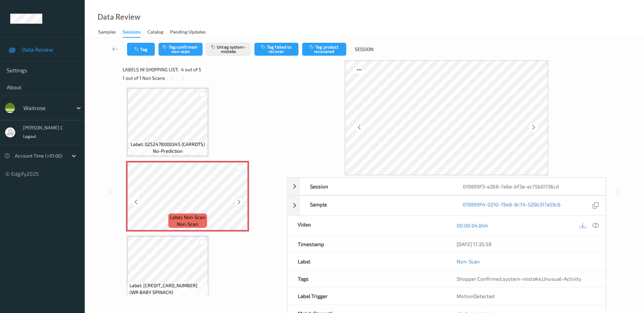
click at [239, 203] on icon at bounding box center [239, 202] width 6 height 6
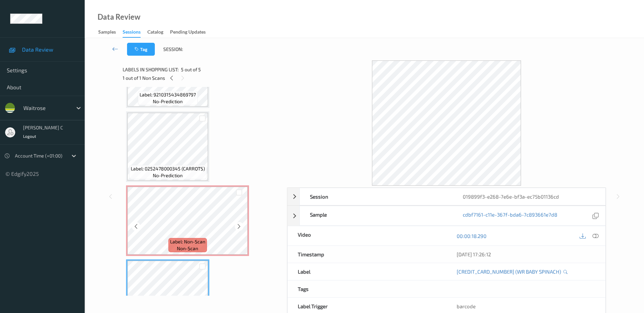
scroll to position [80, 0]
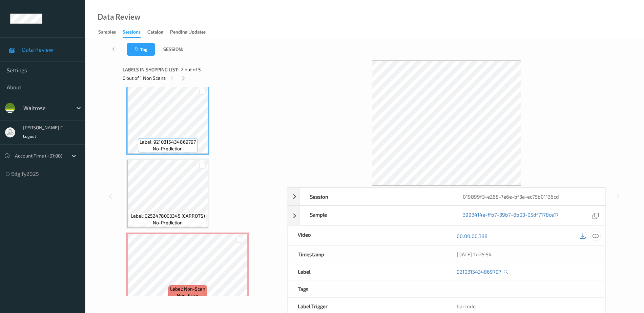
click at [598, 237] on icon at bounding box center [596, 236] width 6 height 6
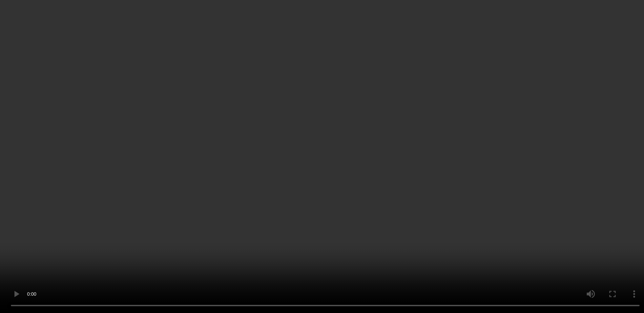
scroll to position [127, 0]
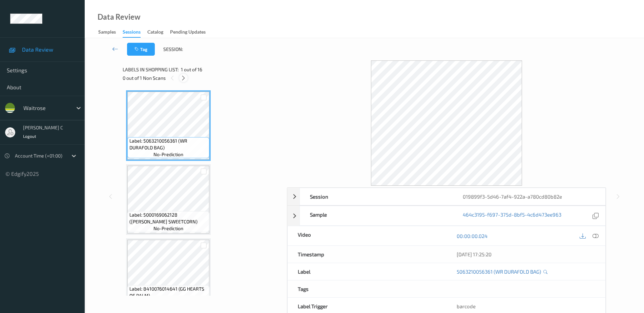
click at [183, 77] on icon at bounding box center [184, 78] width 6 height 6
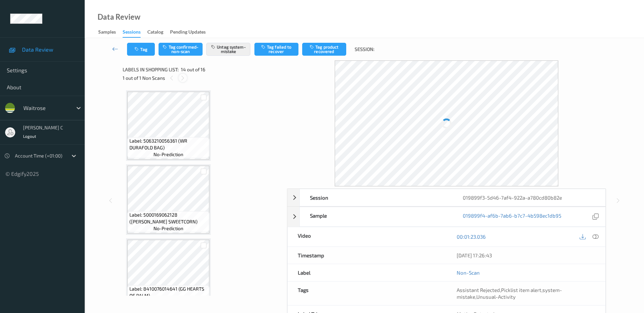
scroll to position [890, 0]
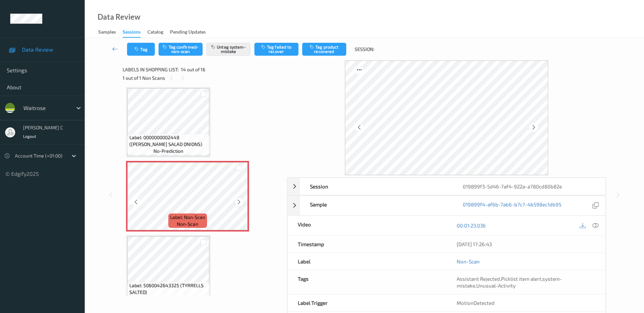
click at [238, 203] on icon at bounding box center [239, 202] width 6 height 6
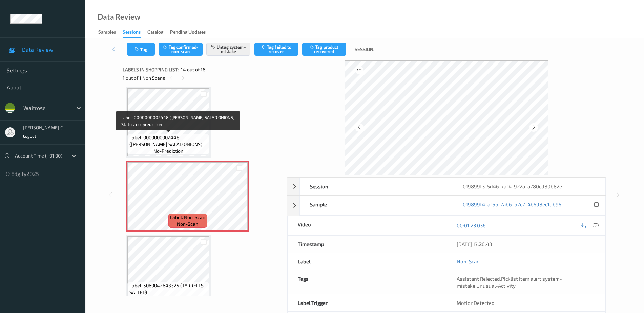
click at [196, 139] on span "Label: 0000000002448 (WR ESS SALAD ONIONS)" at bounding box center [168, 141] width 79 height 14
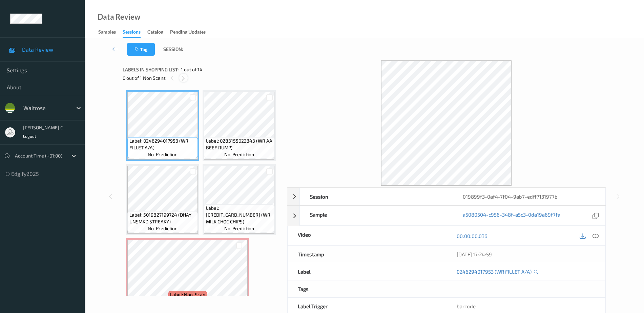
click at [185, 76] on icon at bounding box center [184, 78] width 6 height 6
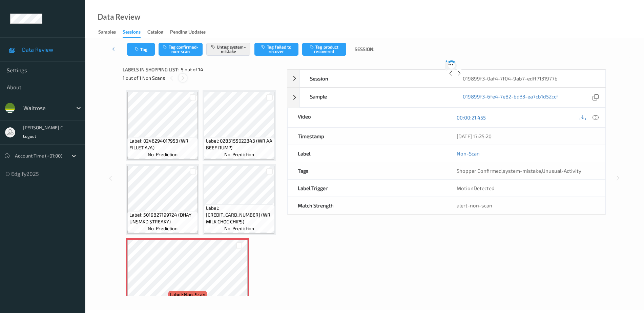
scroll to position [225, 0]
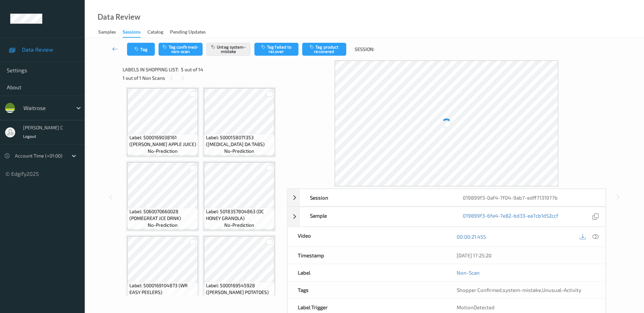
click at [240, 57] on icon at bounding box center [239, 54] width 6 height 6
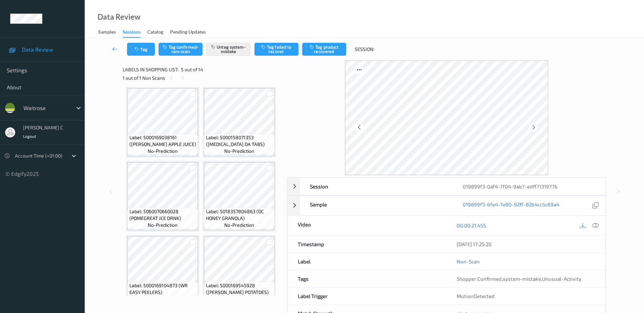
click at [240, 57] on icon at bounding box center [239, 54] width 6 height 6
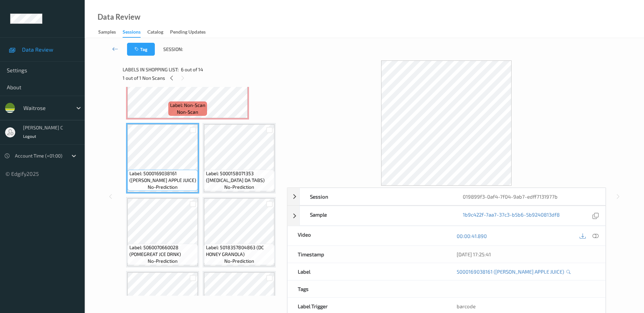
scroll to position [183, 0]
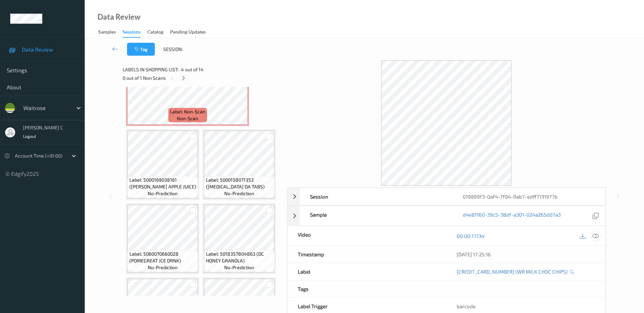
click at [597, 236] on icon at bounding box center [596, 236] width 6 height 6
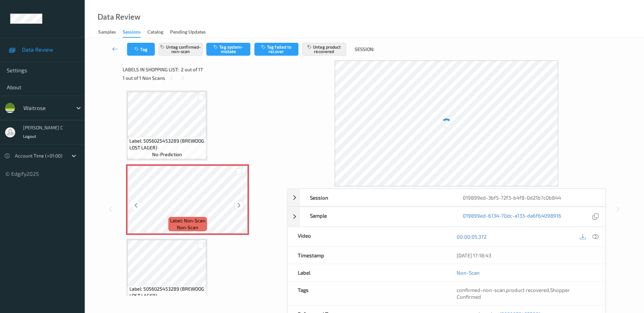
click at [237, 204] on icon at bounding box center [239, 205] width 6 height 6
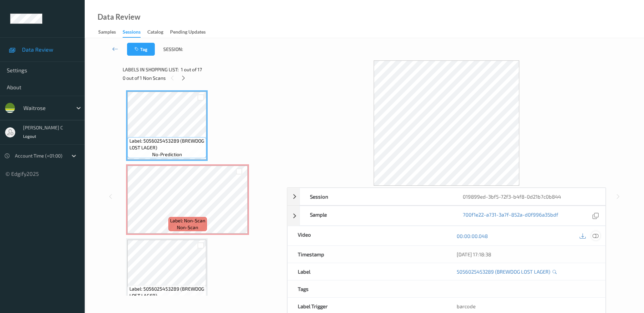
click at [598, 234] on icon at bounding box center [596, 236] width 6 height 6
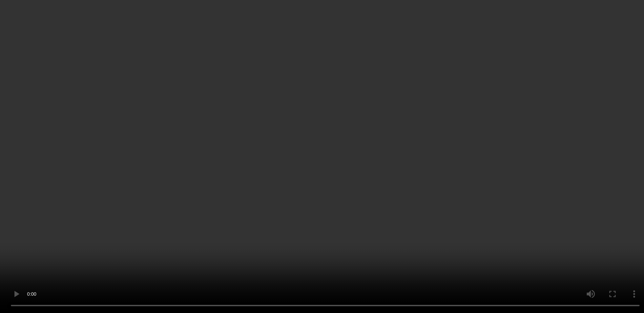
scroll to position [42, 0]
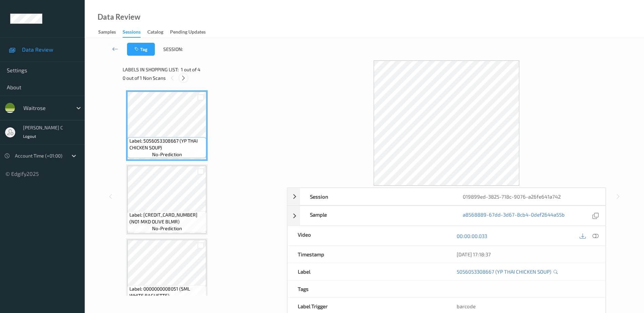
click at [183, 79] on icon at bounding box center [184, 78] width 6 height 6
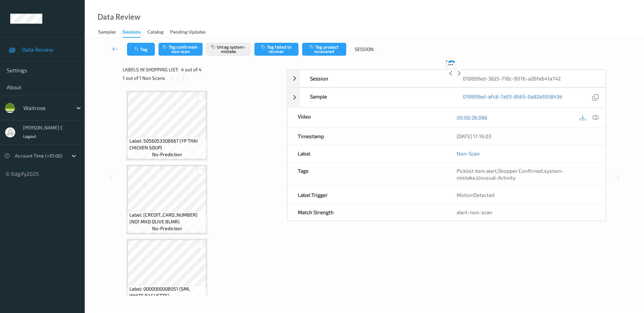
scroll to position [91, 0]
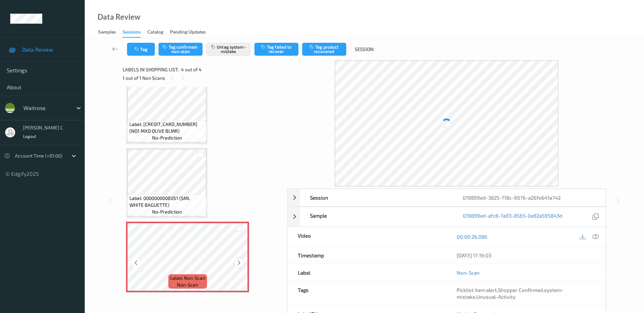
click at [239, 259] on icon at bounding box center [239, 262] width 6 height 6
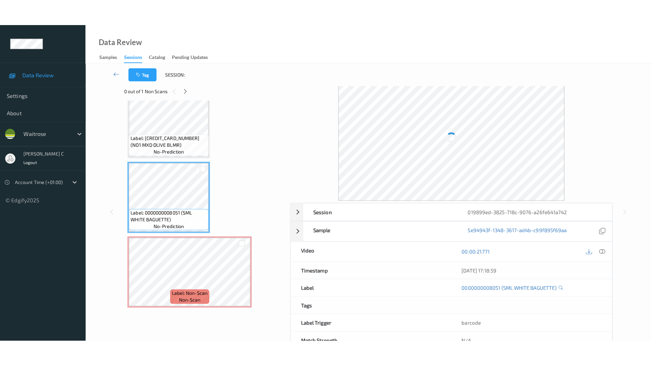
scroll to position [0, 0]
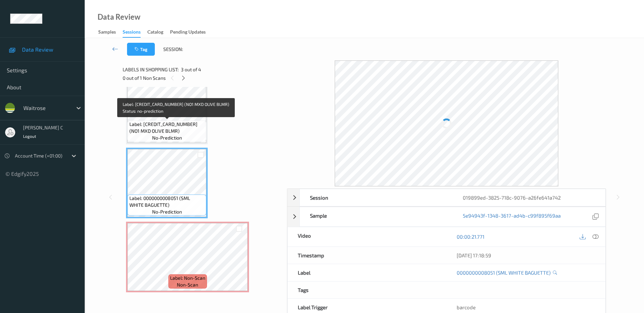
click at [181, 127] on span "Label: 5000169613382 (NO1 MXD OLIVE BLMR)" at bounding box center [167, 128] width 76 height 14
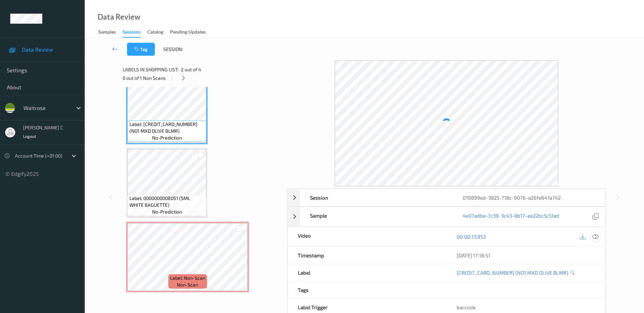
click at [593, 234] on div at bounding box center [596, 236] width 9 height 9
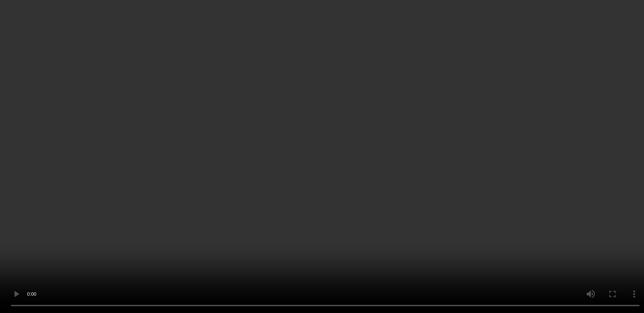
scroll to position [91, 0]
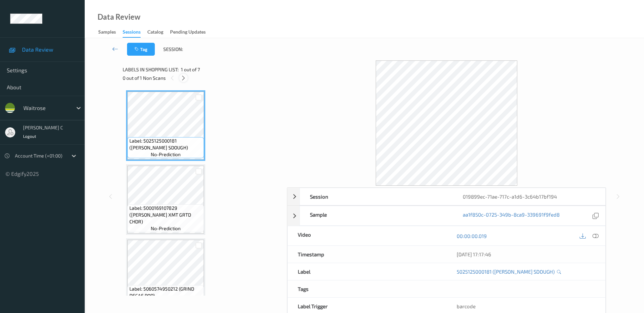
click at [182, 77] on icon at bounding box center [184, 78] width 6 height 6
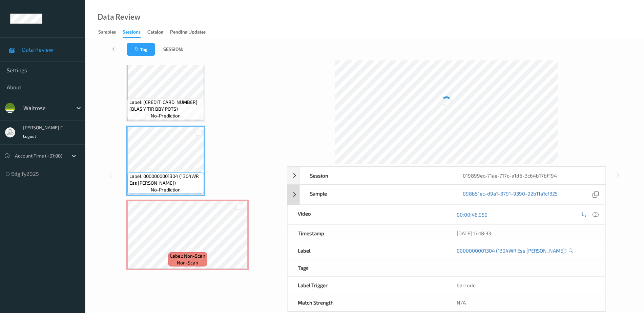
scroll to position [35, 0]
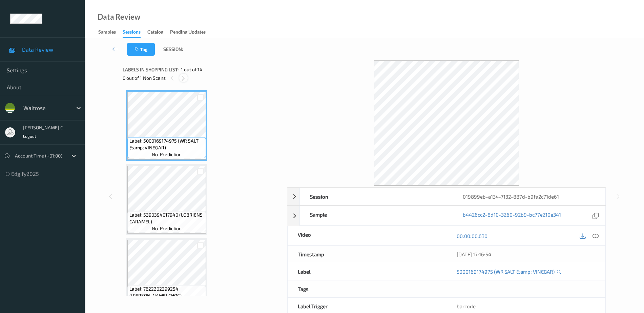
click at [185, 79] on icon at bounding box center [184, 78] width 6 height 6
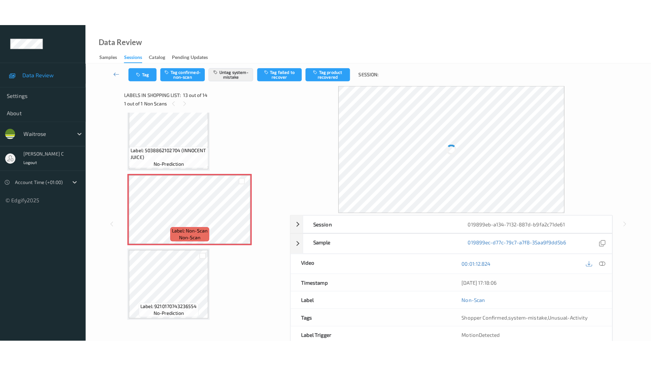
scroll to position [787, 0]
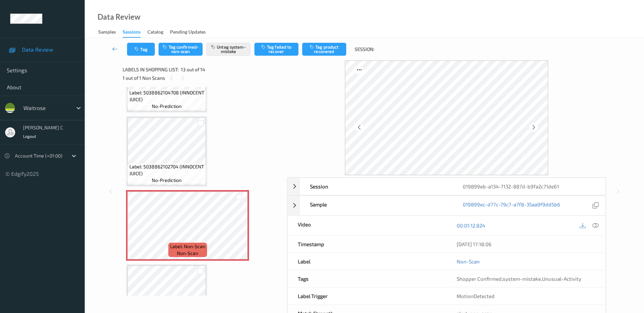
click at [181, 166] on span "Label: 5038862102704 (INNOCENT JUICE)" at bounding box center [166, 170] width 75 height 14
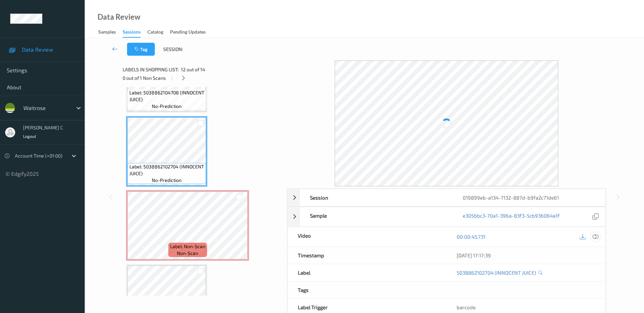
click at [597, 239] on icon at bounding box center [596, 236] width 6 height 6
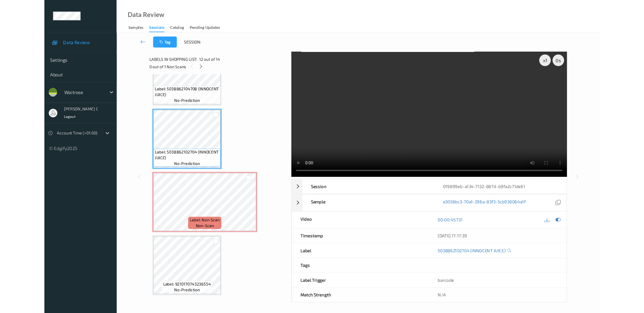
scroll to position [776, 0]
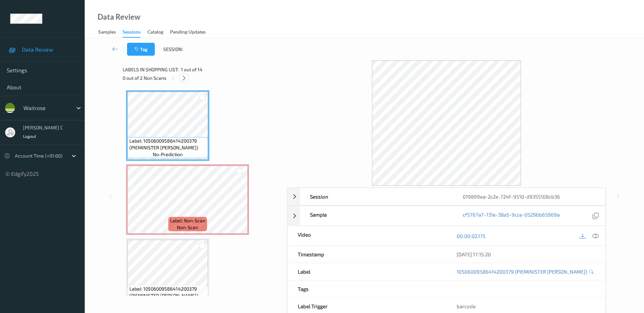
click at [183, 76] on icon at bounding box center [184, 78] width 6 height 6
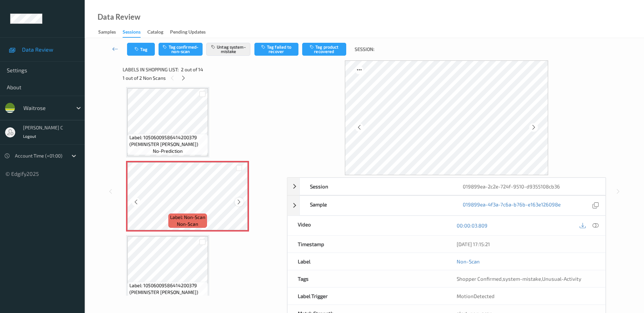
click at [239, 203] on icon at bounding box center [239, 202] width 6 height 6
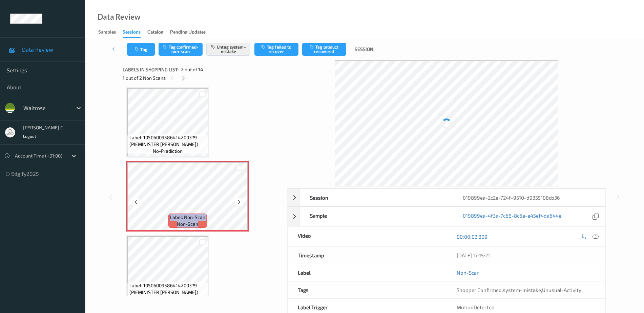
click at [239, 203] on icon at bounding box center [239, 202] width 6 height 6
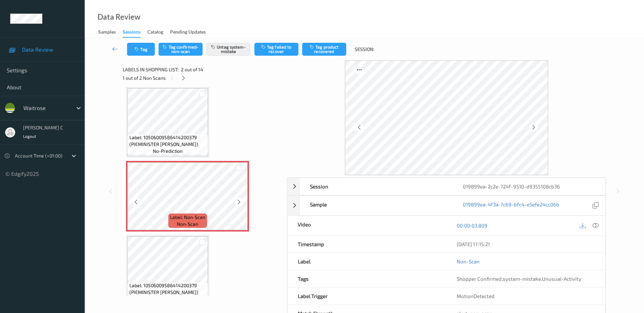
click at [239, 203] on icon at bounding box center [239, 202] width 6 height 6
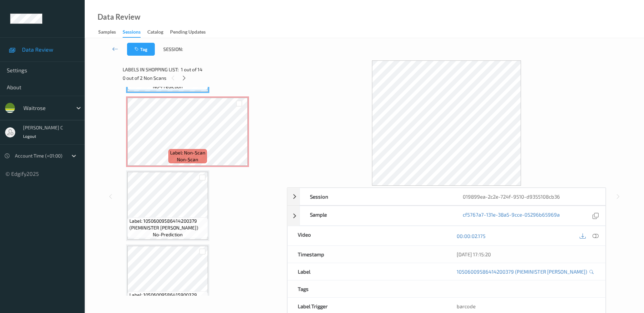
scroll to position [46, 0]
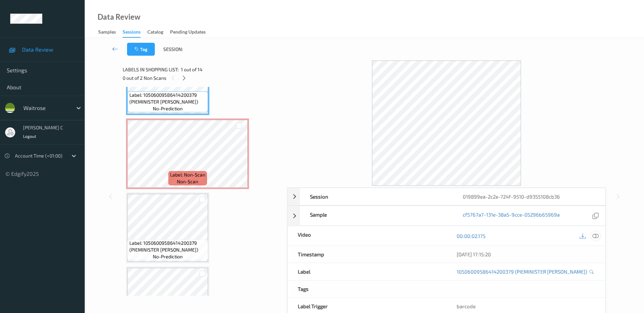
click at [595, 237] on icon at bounding box center [596, 236] width 6 height 6
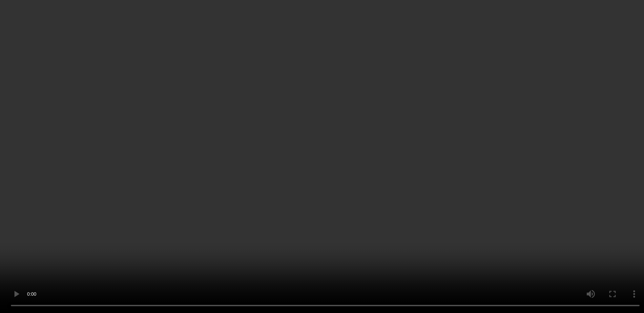
scroll to position [0, 0]
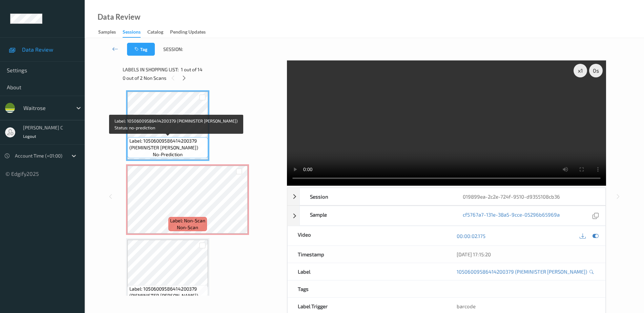
click at [178, 145] on span "Label: 10506009586414200379 (PIEMINISTER MOO PIE)" at bounding box center [167, 144] width 77 height 14
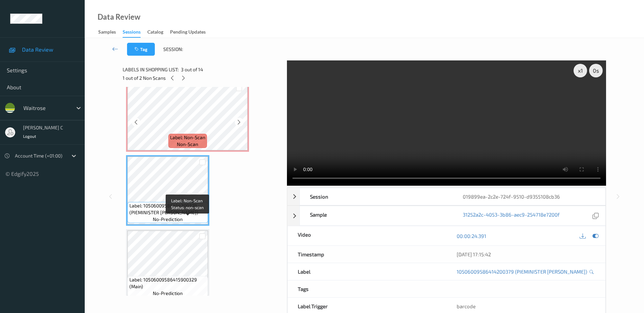
scroll to position [85, 0]
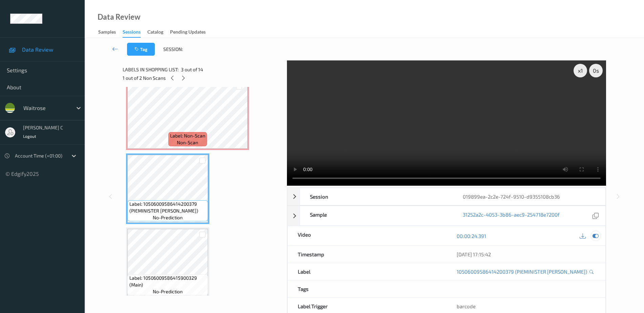
click at [598, 236] on icon at bounding box center [596, 236] width 6 height 6
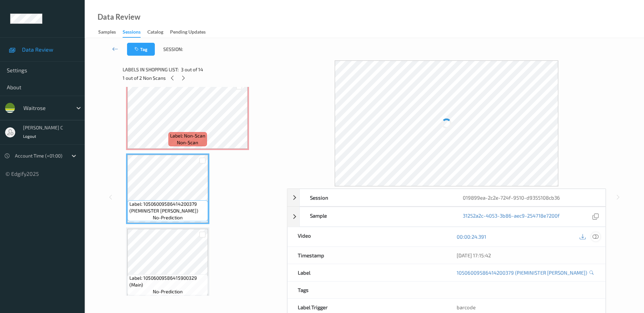
click at [595, 237] on icon at bounding box center [596, 236] width 6 height 6
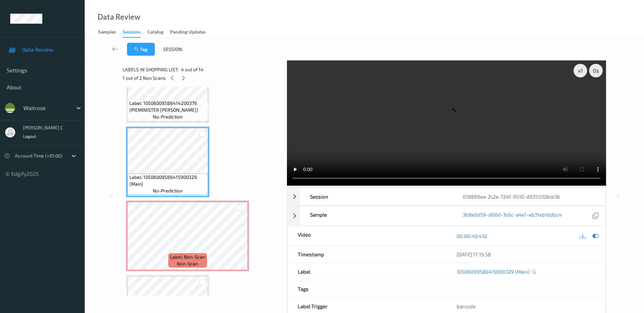
scroll to position [212, 0]
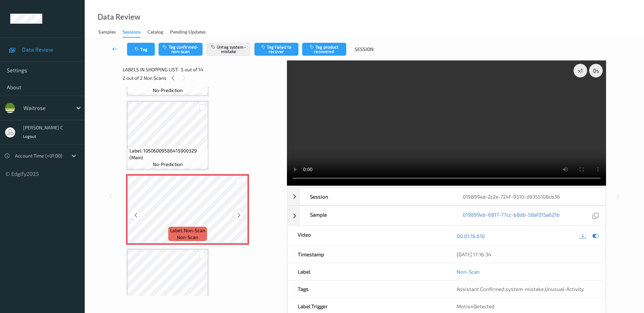
click at [240, 215] on icon at bounding box center [239, 215] width 6 height 6
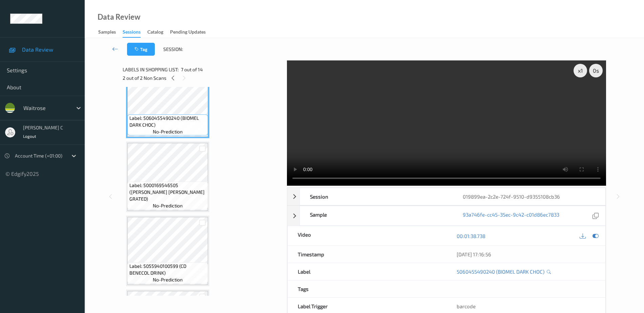
scroll to position [339, 0]
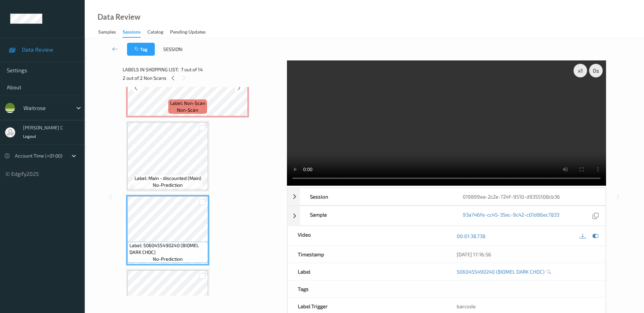
click at [173, 113] on div "Label: Non-Scan non-scan" at bounding box center [187, 106] width 39 height 14
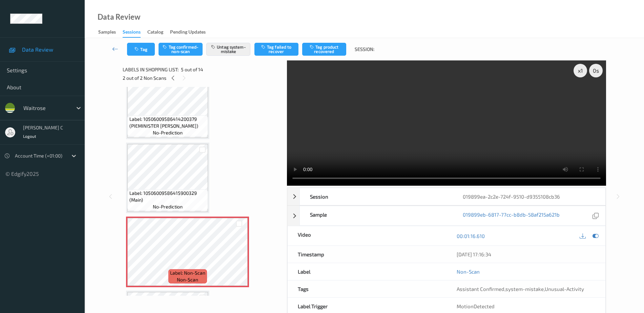
scroll to position [85, 0]
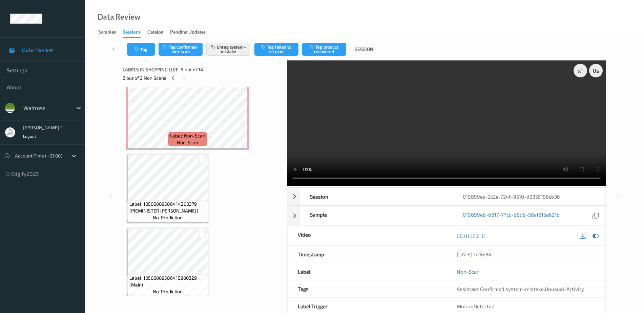
click at [188, 132] on span "Label: Non-Scan" at bounding box center [187, 135] width 35 height 7
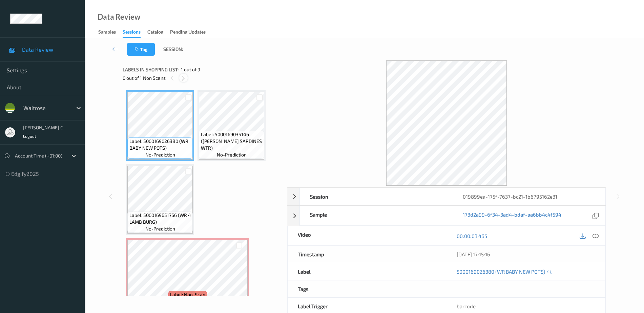
click at [186, 77] on icon at bounding box center [184, 78] width 6 height 6
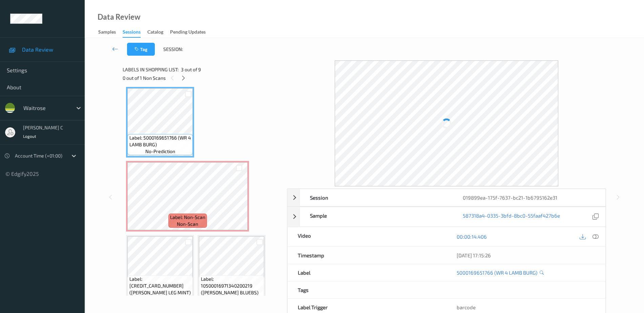
click at [595, 231] on div "00:00:14.406" at bounding box center [526, 236] width 159 height 19
click at [596, 234] on icon at bounding box center [596, 236] width 6 height 6
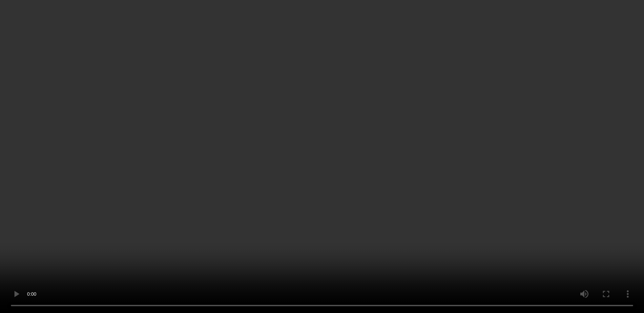
scroll to position [120, 0]
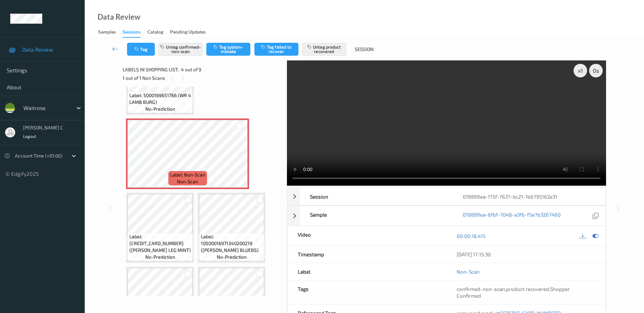
click at [148, 239] on div "Label: 5000169504888 (WR LAMB LEG MINT) no-prediction" at bounding box center [159, 247] width 65 height 28
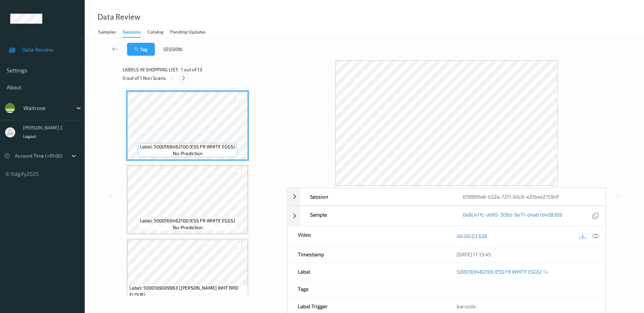
click at [180, 76] on div at bounding box center [183, 78] width 8 height 8
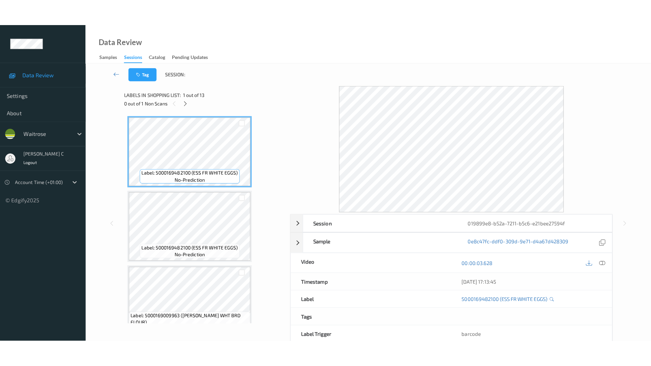
scroll to position [742, 0]
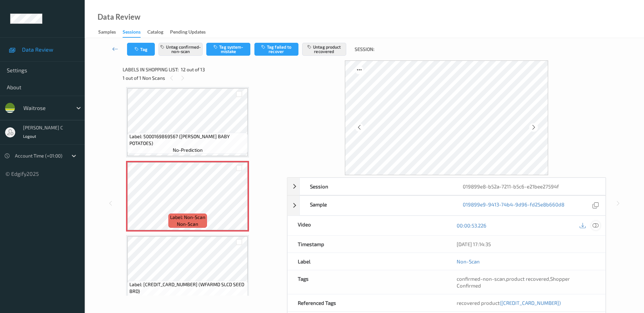
click at [597, 226] on icon at bounding box center [596, 225] width 6 height 6
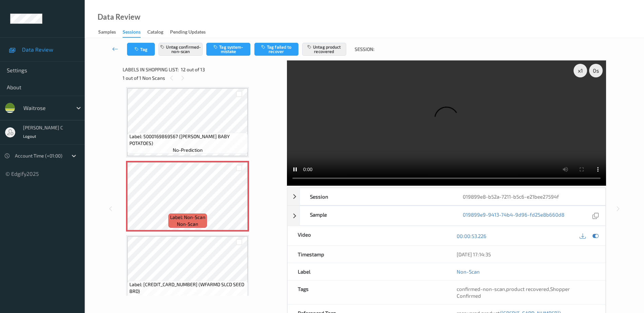
scroll to position [702, 0]
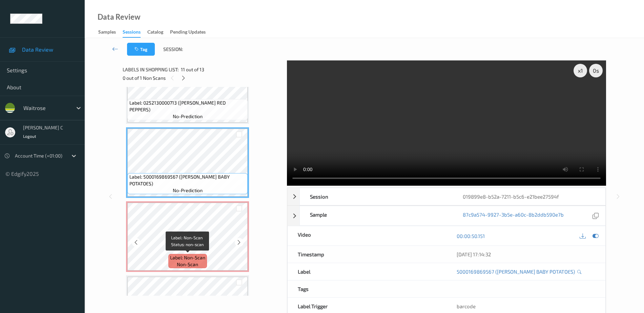
click at [170, 261] on span "Label: Non-Scan" at bounding box center [187, 257] width 35 height 7
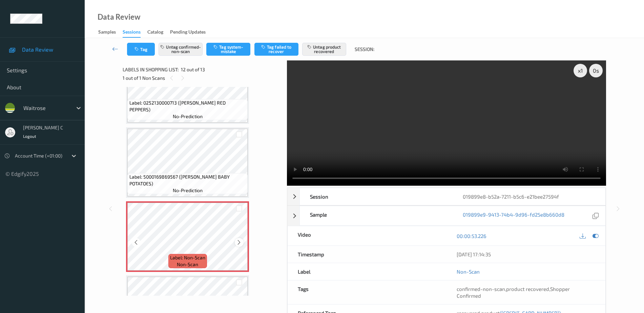
click at [241, 241] on icon at bounding box center [239, 242] width 6 height 6
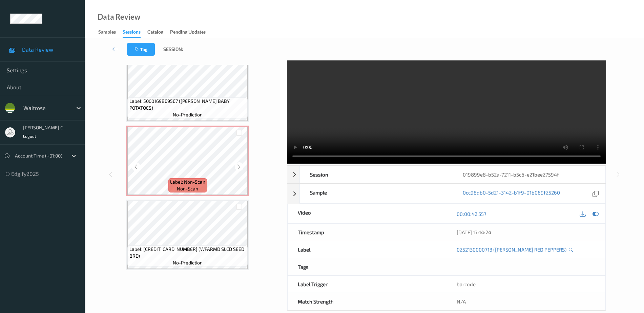
scroll to position [34, 0]
